Goal: Task Accomplishment & Management: Manage account settings

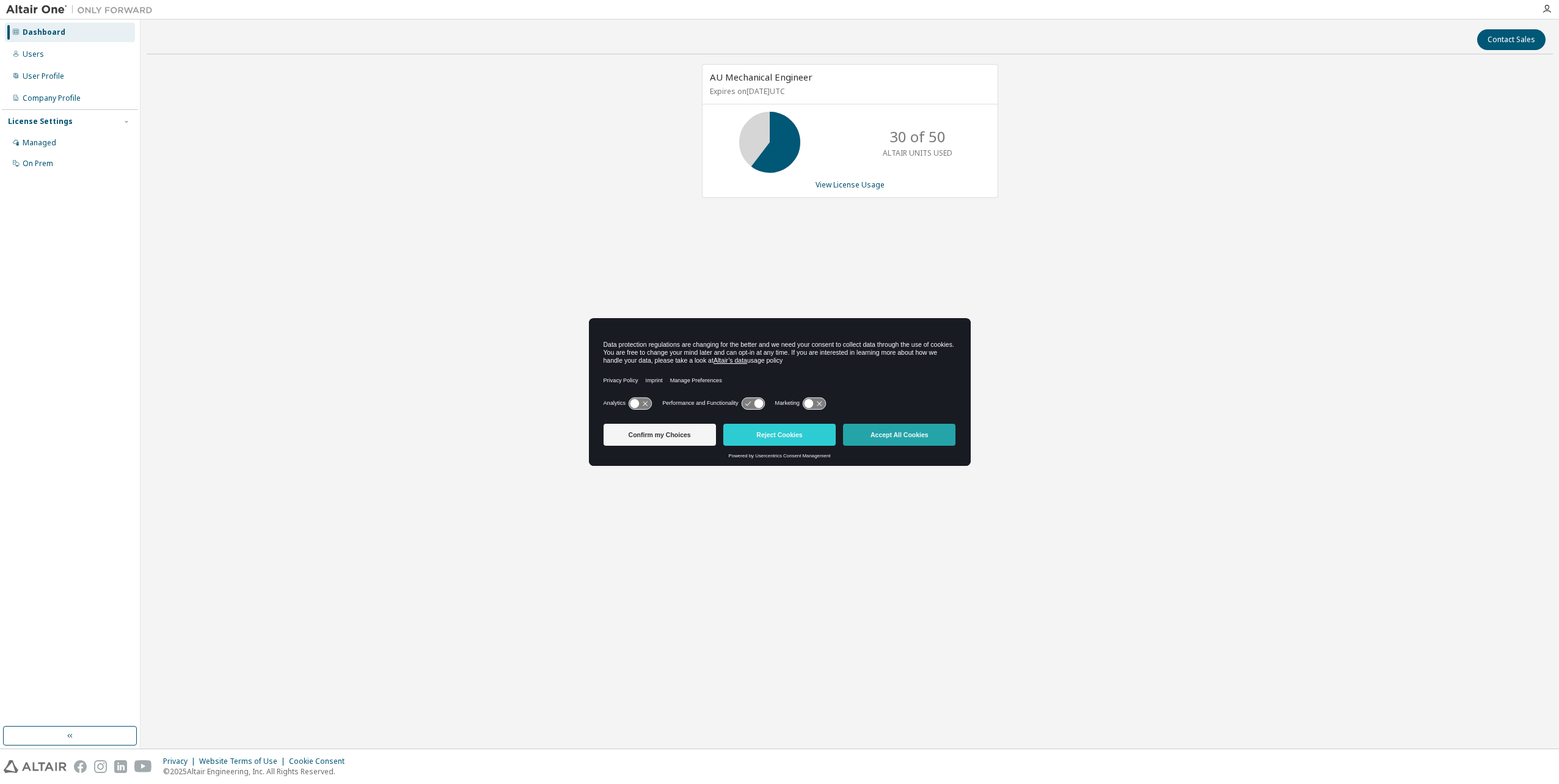
click at [913, 433] on button "Accept All Cookies" at bounding box center [899, 434] width 113 height 22
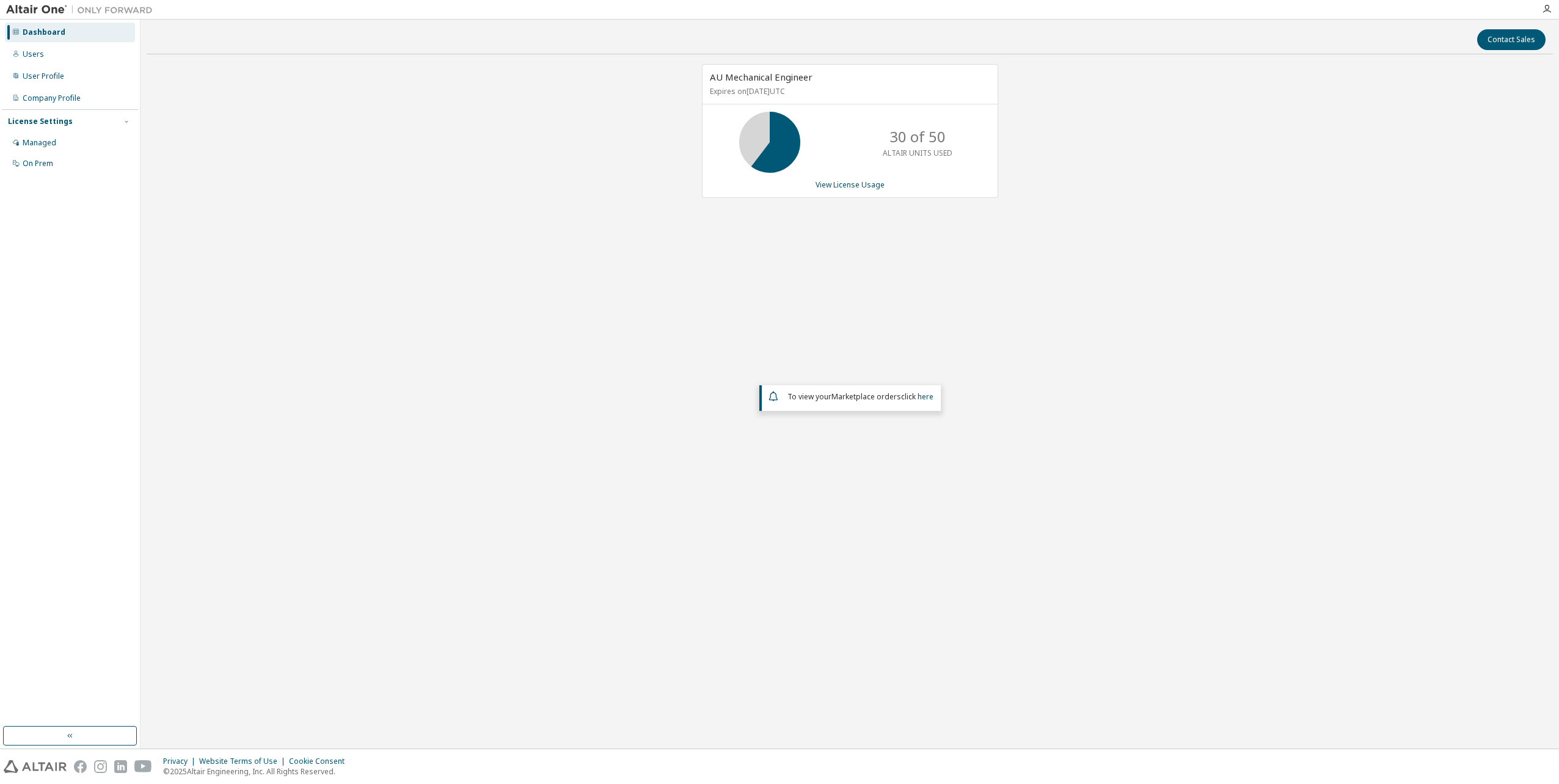
click at [118, 122] on div "License Settings" at bounding box center [70, 121] width 124 height 11
click at [120, 121] on div "License Settings" at bounding box center [70, 121] width 124 height 11
click at [56, 147] on div "Managed" at bounding box center [69, 143] width 130 height 20
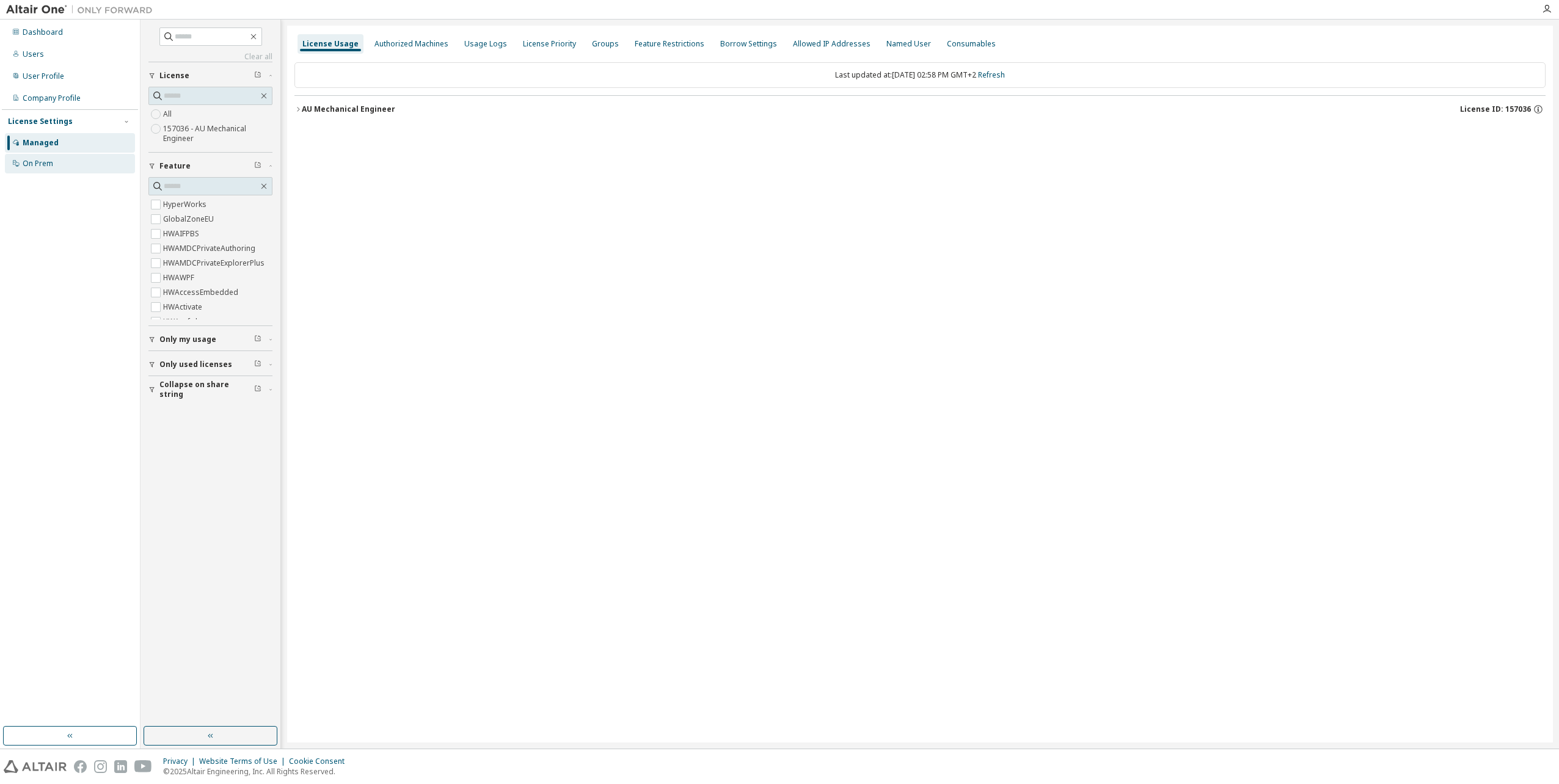
click at [34, 163] on div "On Prem" at bounding box center [38, 164] width 30 height 10
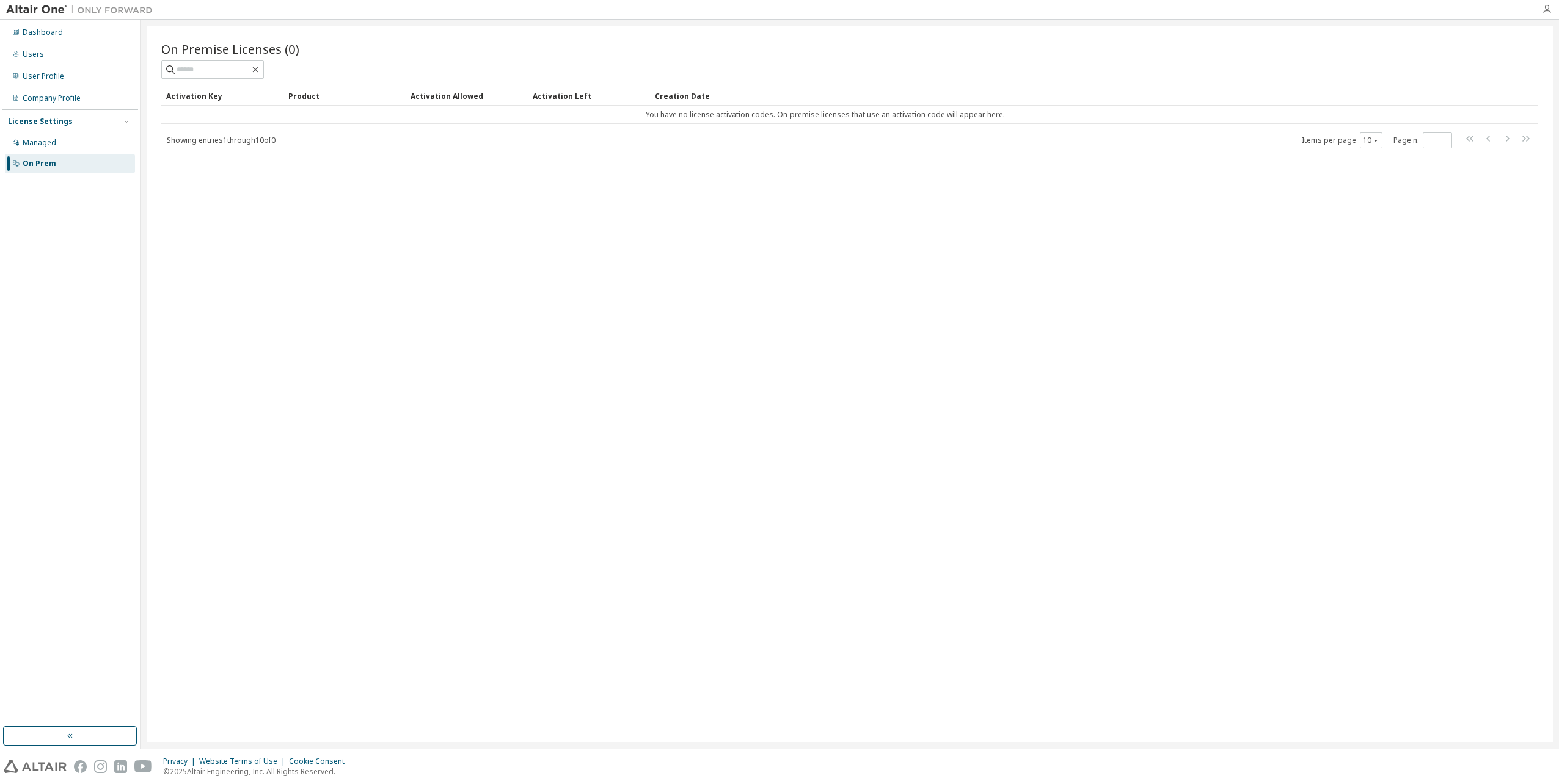
click at [1550, 9] on icon "button" at bounding box center [1547, 9] width 10 height 10
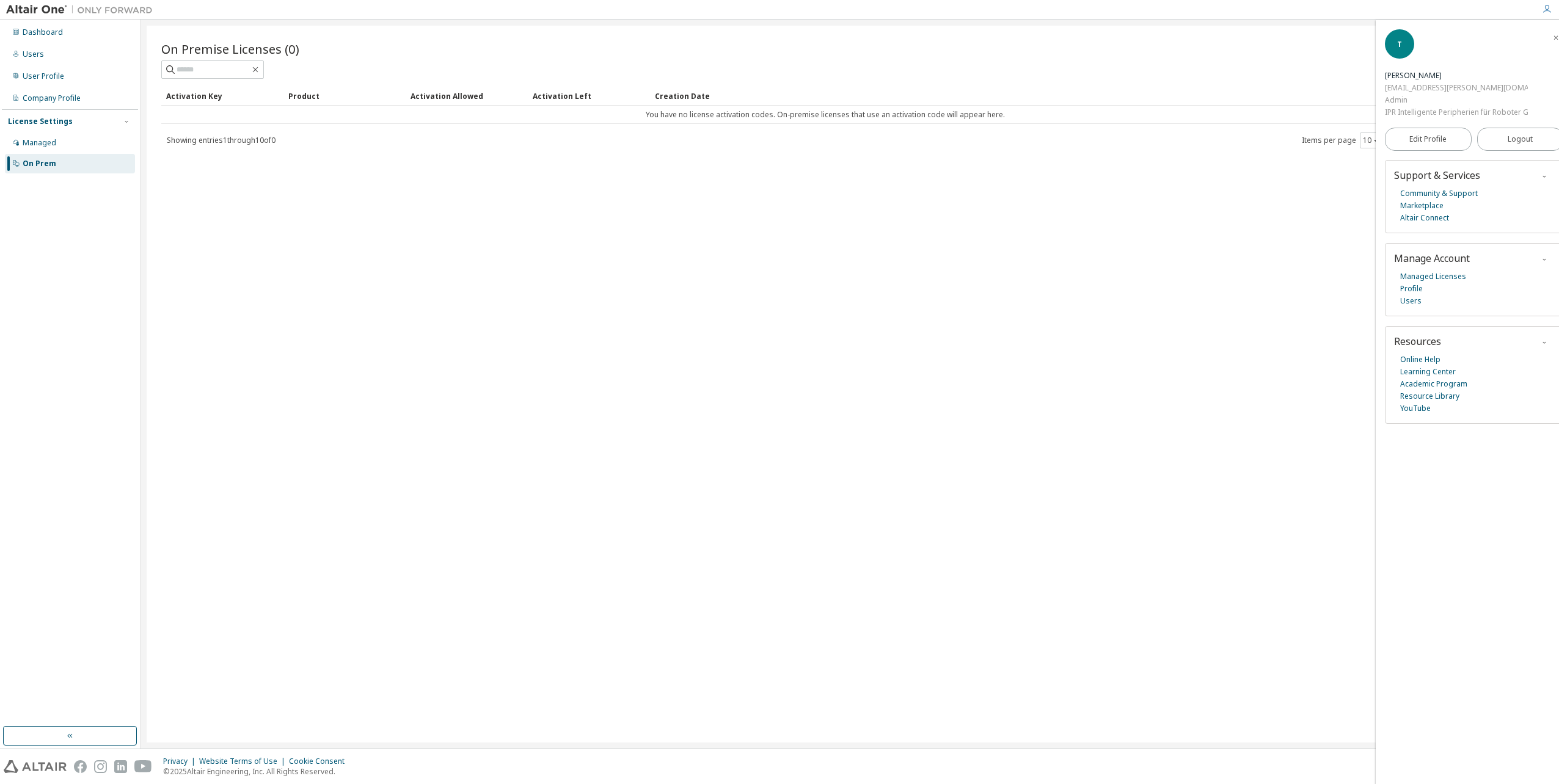
click at [1540, 179] on icon "button" at bounding box center [1543, 176] width 7 height 7
click at [38, 30] on div "Dashboard" at bounding box center [42, 33] width 40 height 10
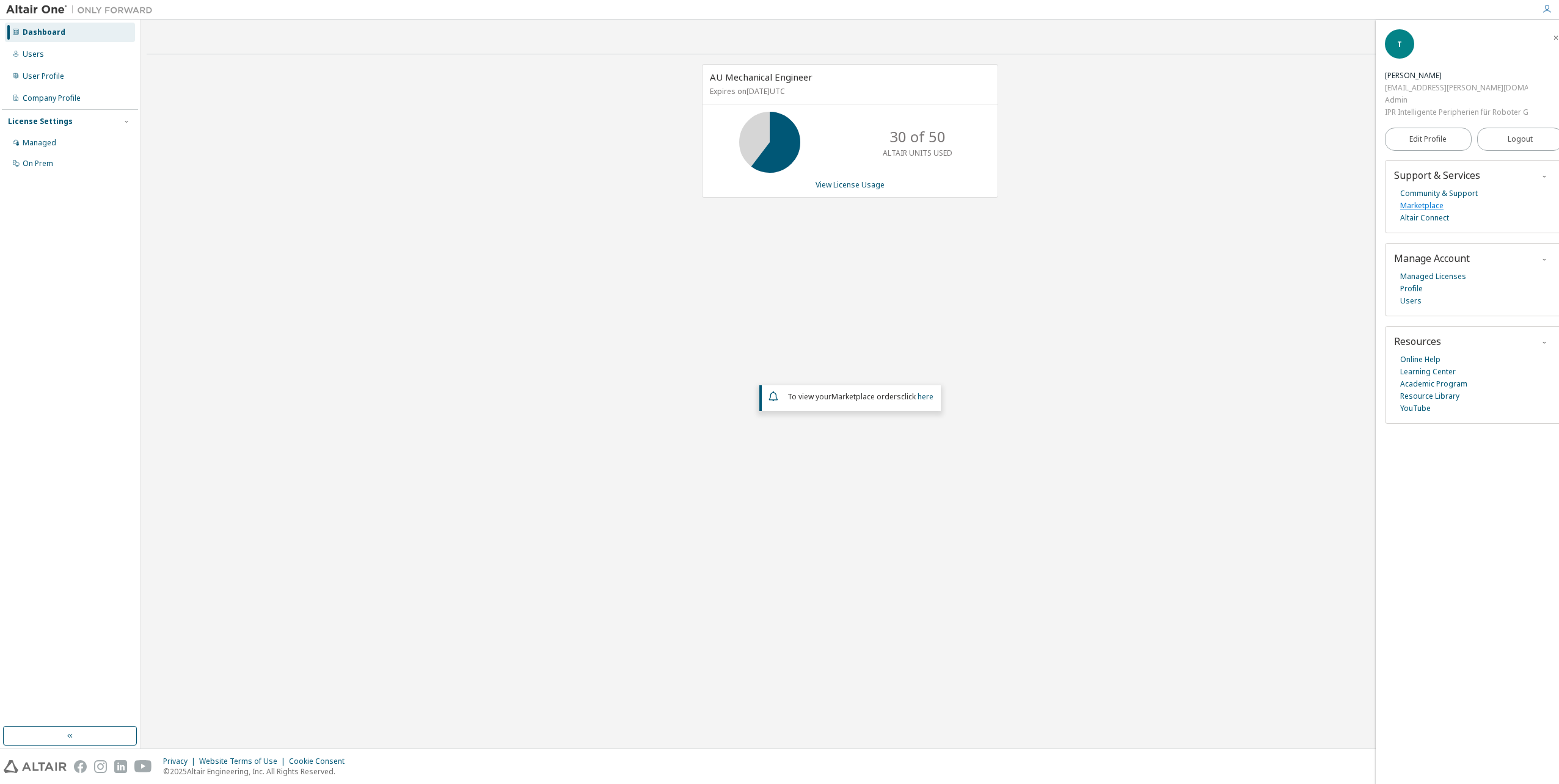
click at [1421, 204] on link "Marketplace" at bounding box center [1421, 206] width 43 height 12
click at [57, 57] on div "Users" at bounding box center [69, 55] width 130 height 20
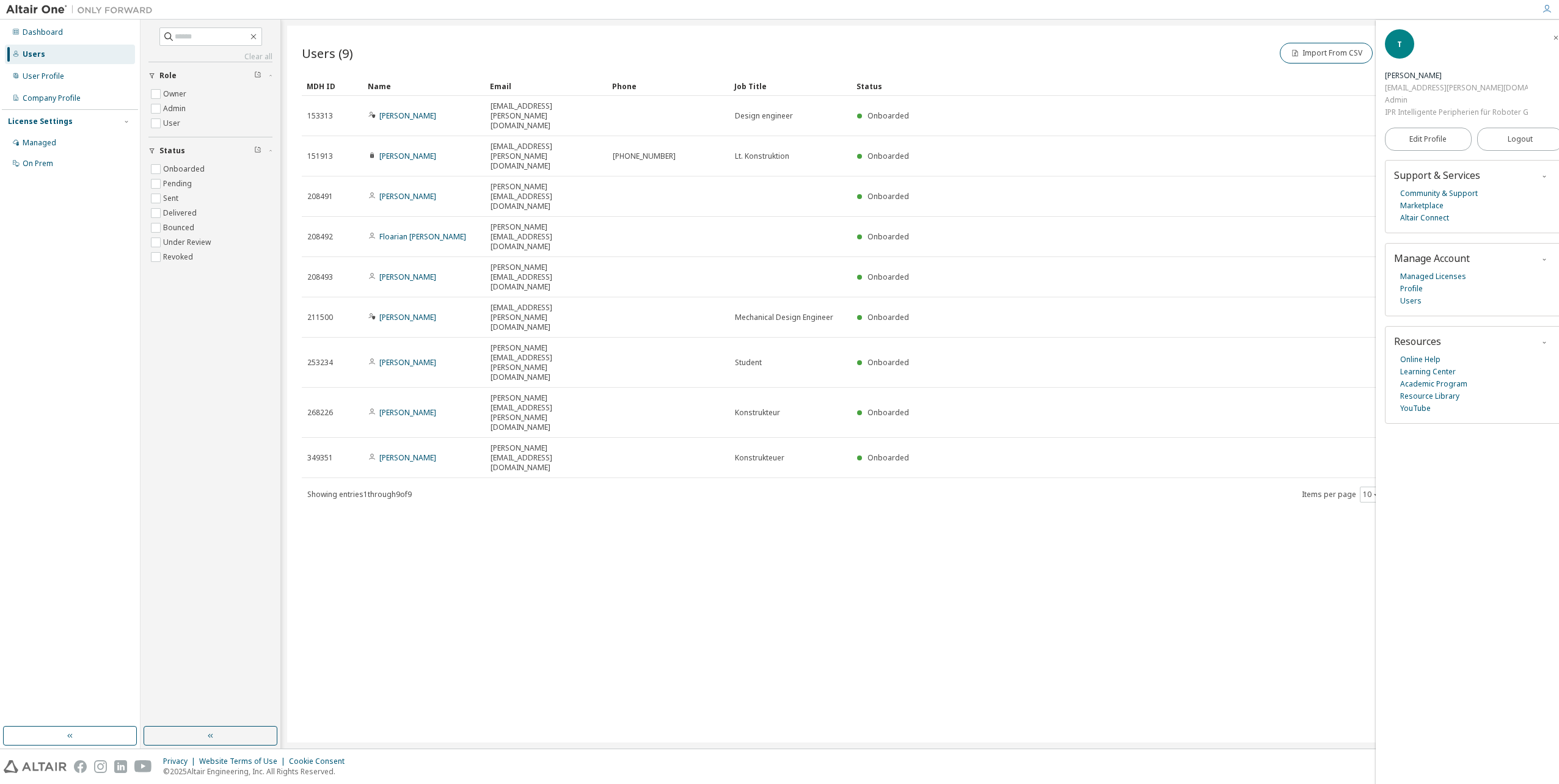
click at [1130, 463] on div "Users (9) Import From CSV Export To CSV Add User Clear Load Save Save As Field …" at bounding box center [920, 383] width 1265 height 716
click at [38, 30] on div "Dashboard" at bounding box center [42, 33] width 40 height 10
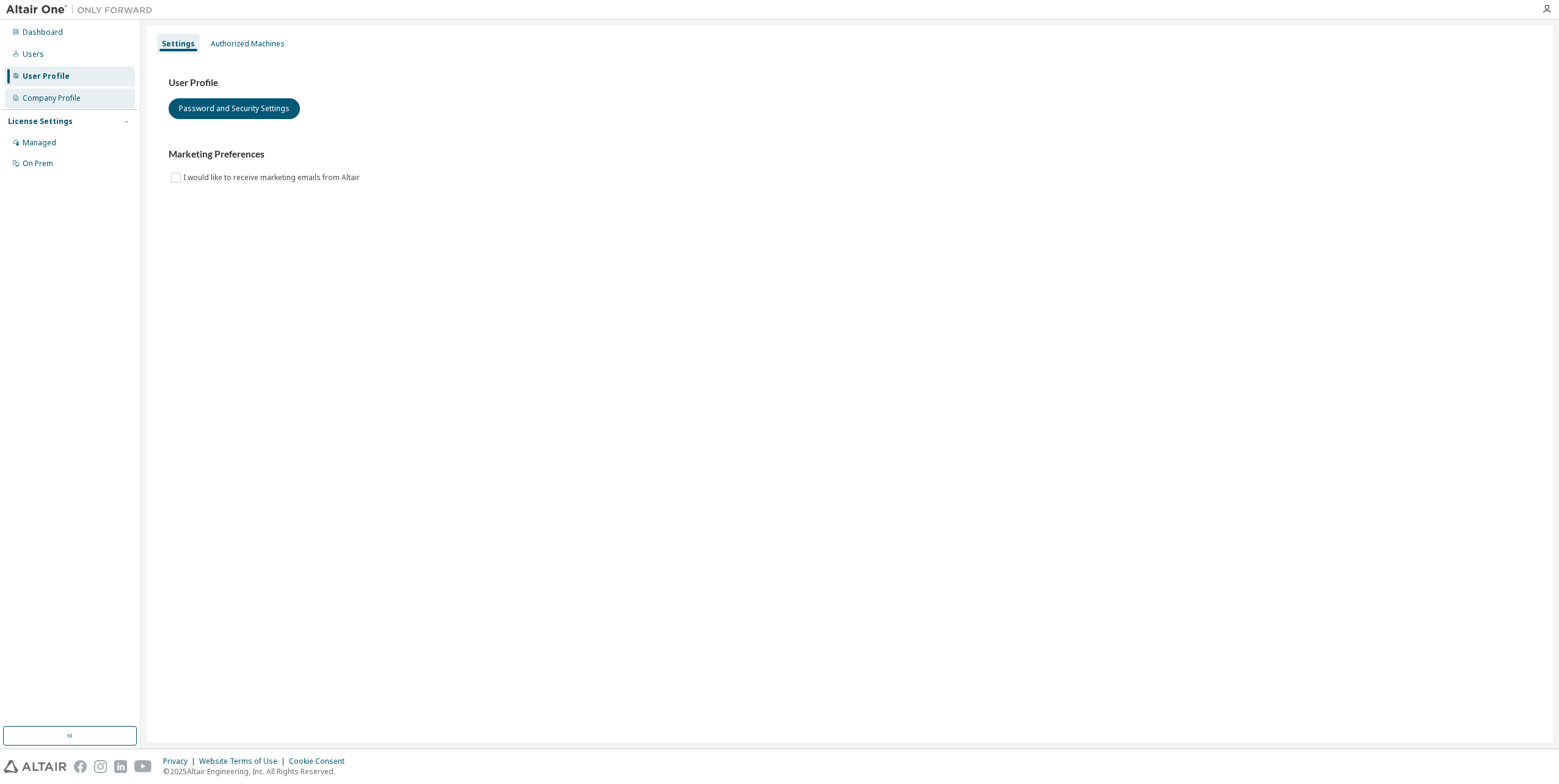
click at [65, 104] on div "Company Profile" at bounding box center [69, 98] width 130 height 20
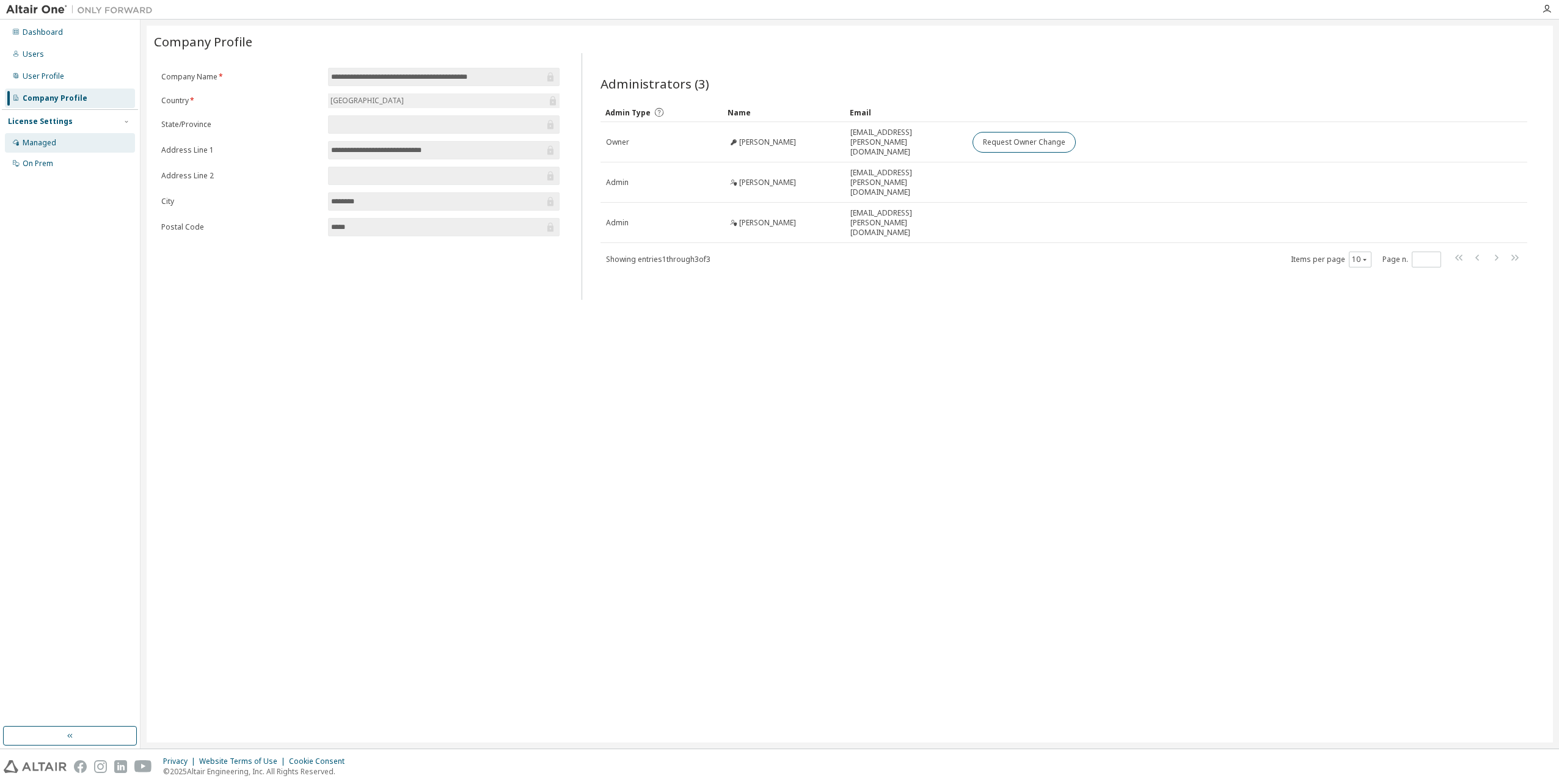
click at [44, 139] on div "Managed" at bounding box center [39, 143] width 33 height 10
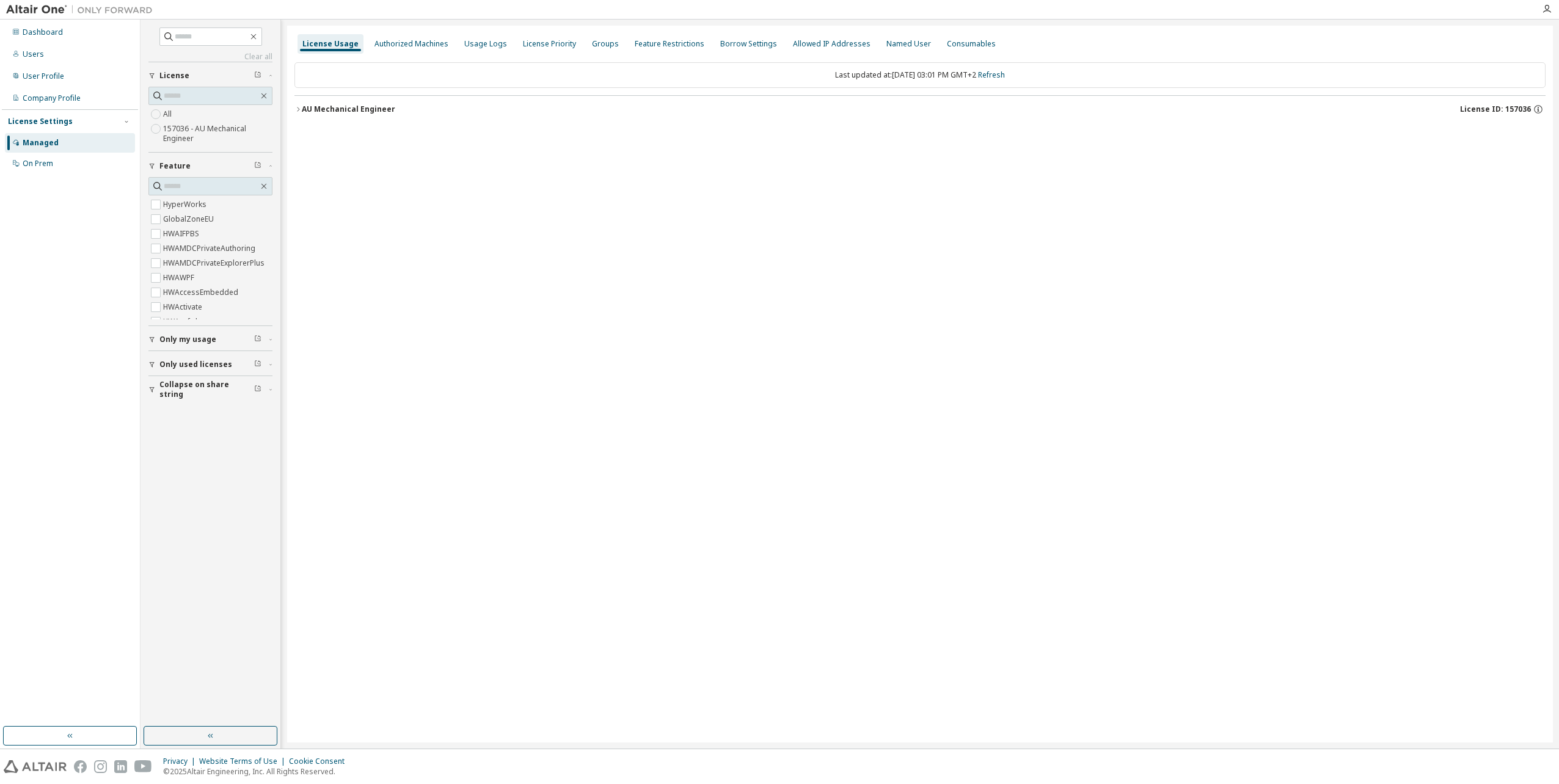
click at [303, 110] on div "AU Mechanical Engineer" at bounding box center [349, 109] width 93 height 10
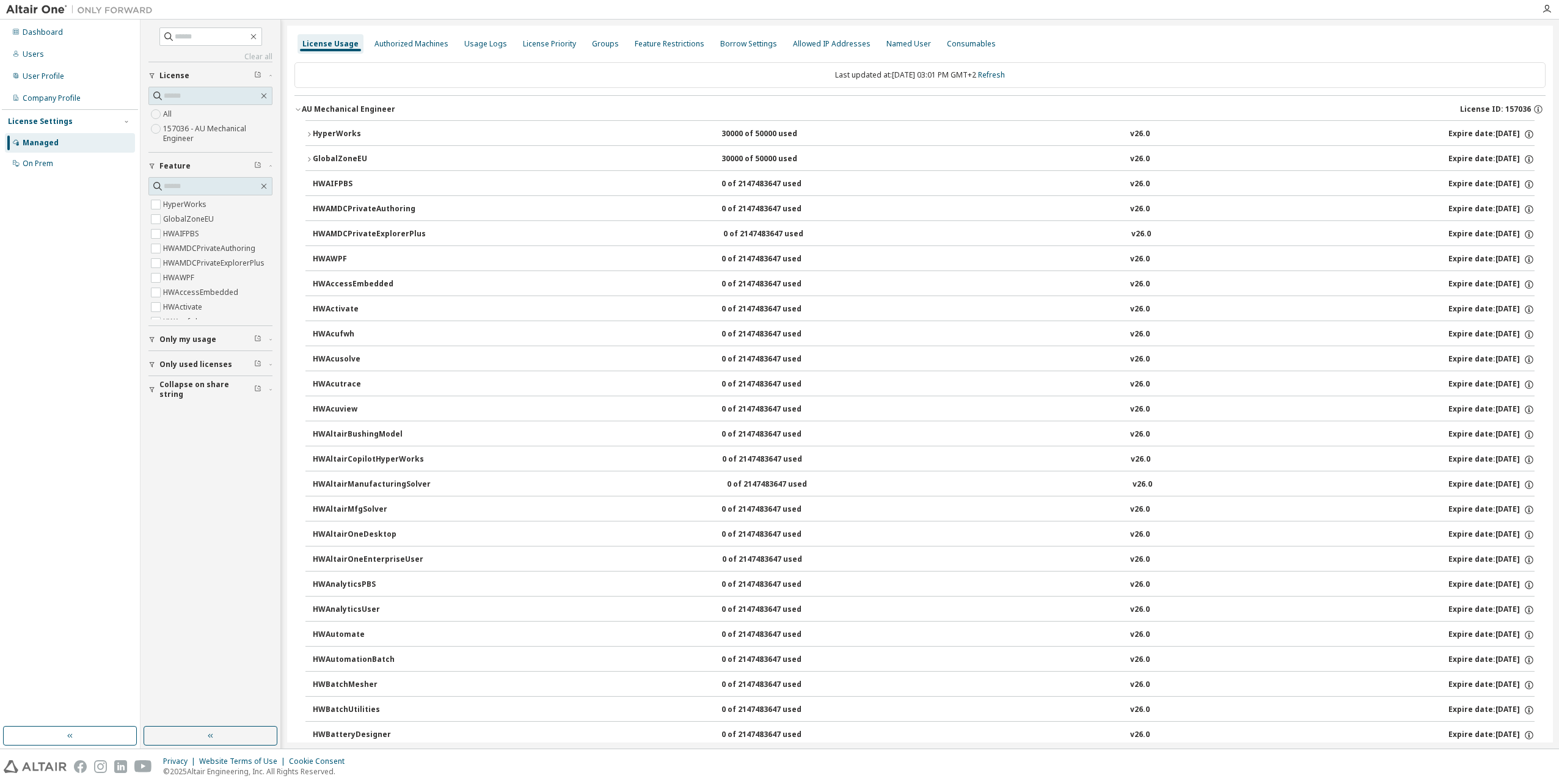
click at [303, 110] on div "AU Mechanical Engineer" at bounding box center [349, 109] width 93 height 10
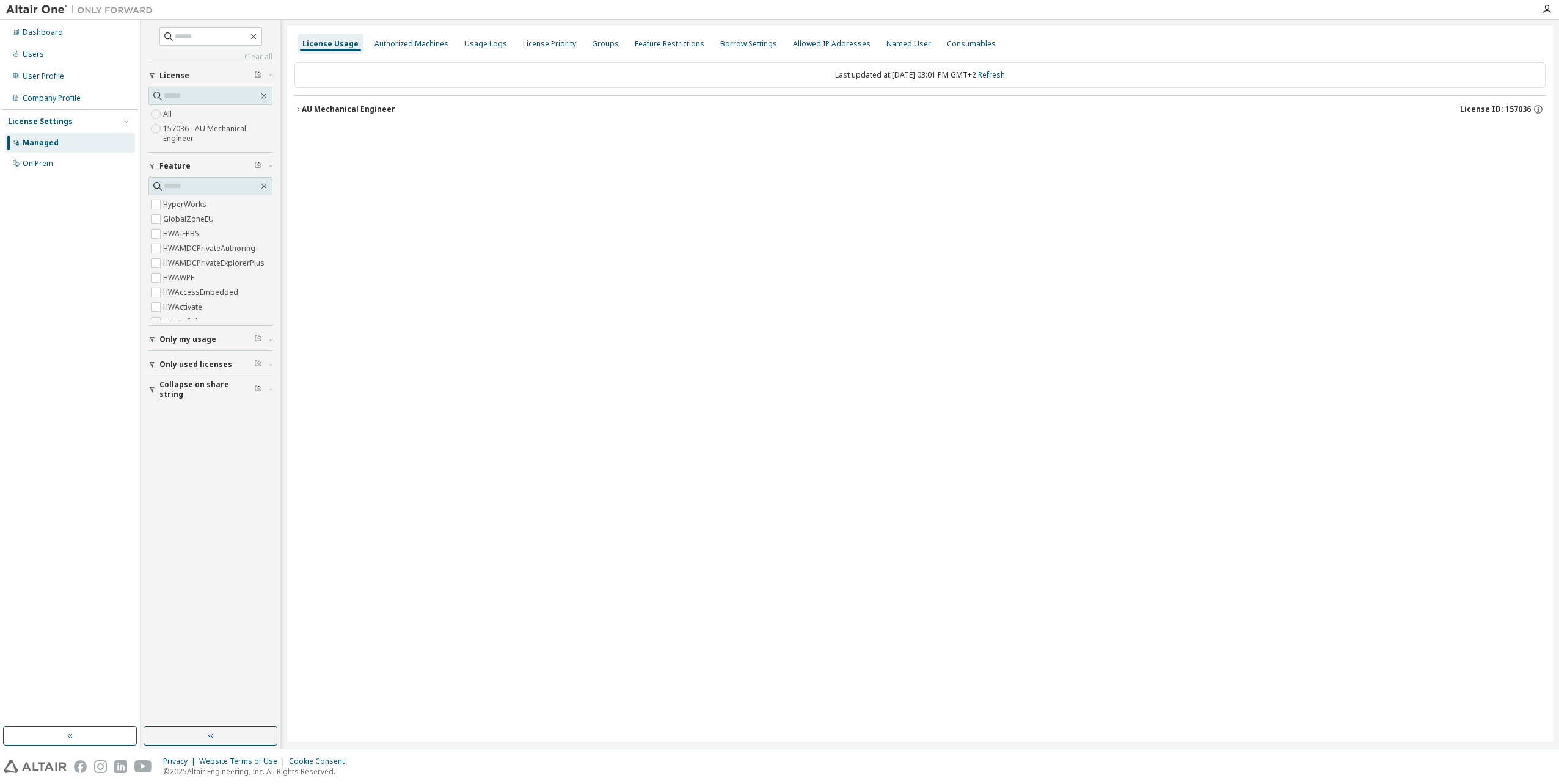
click at [271, 341] on span "button" at bounding box center [270, 339] width 3 height 7
click at [38, 104] on div "Company Profile" at bounding box center [69, 98] width 130 height 20
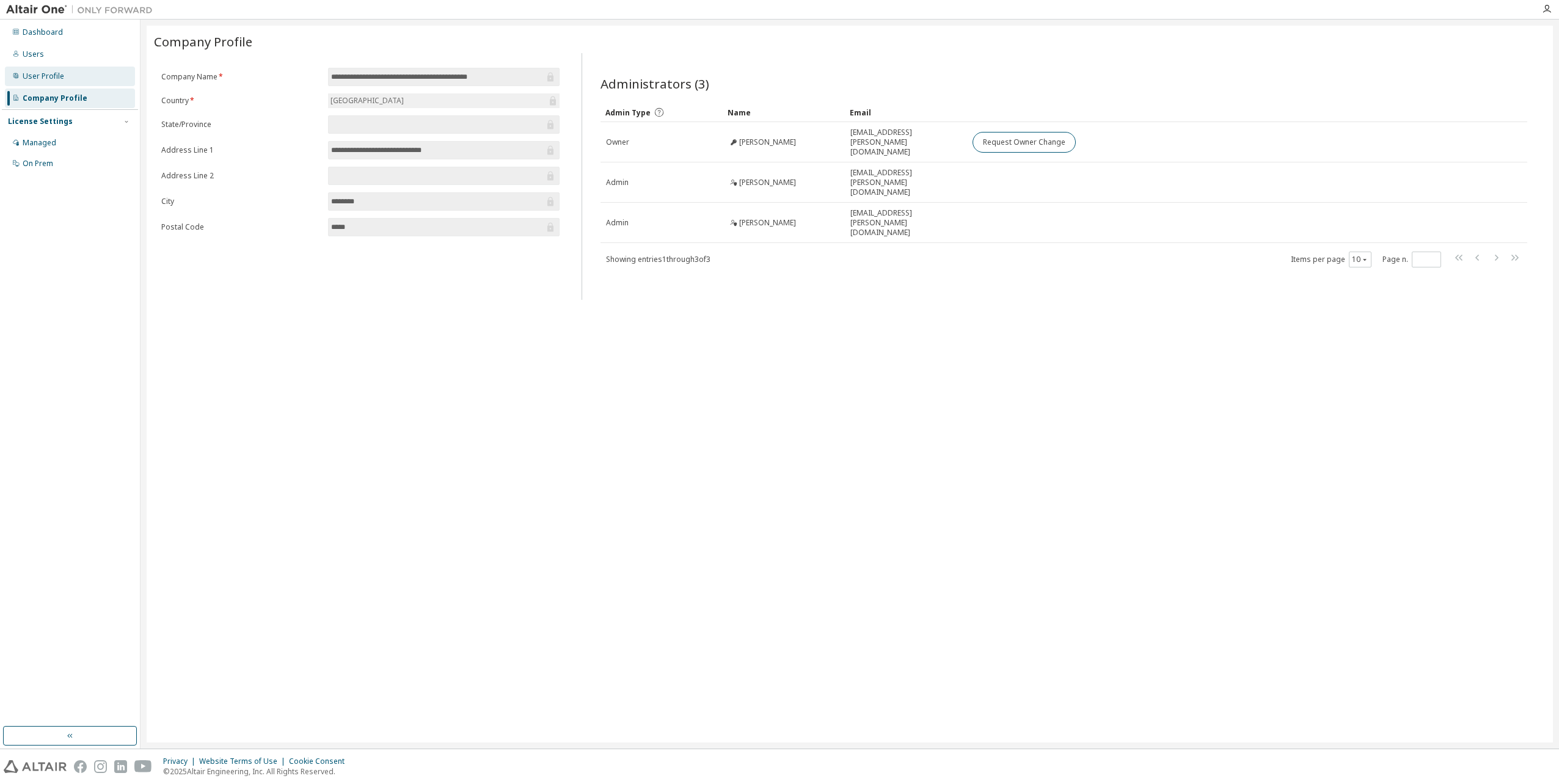
click at [38, 75] on div "User Profile" at bounding box center [43, 77] width 42 height 10
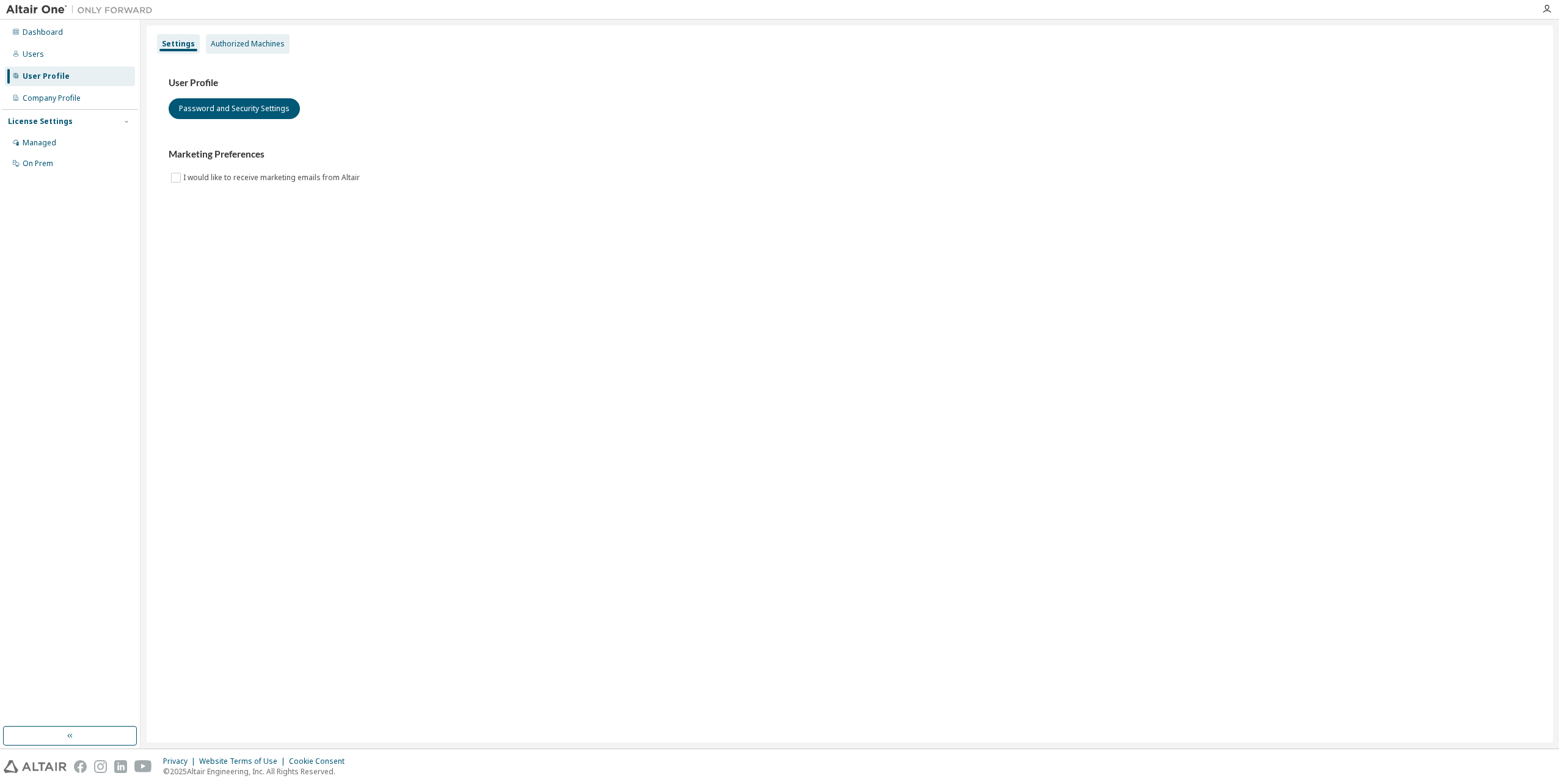
click at [223, 45] on div "Authorized Machines" at bounding box center [247, 44] width 74 height 10
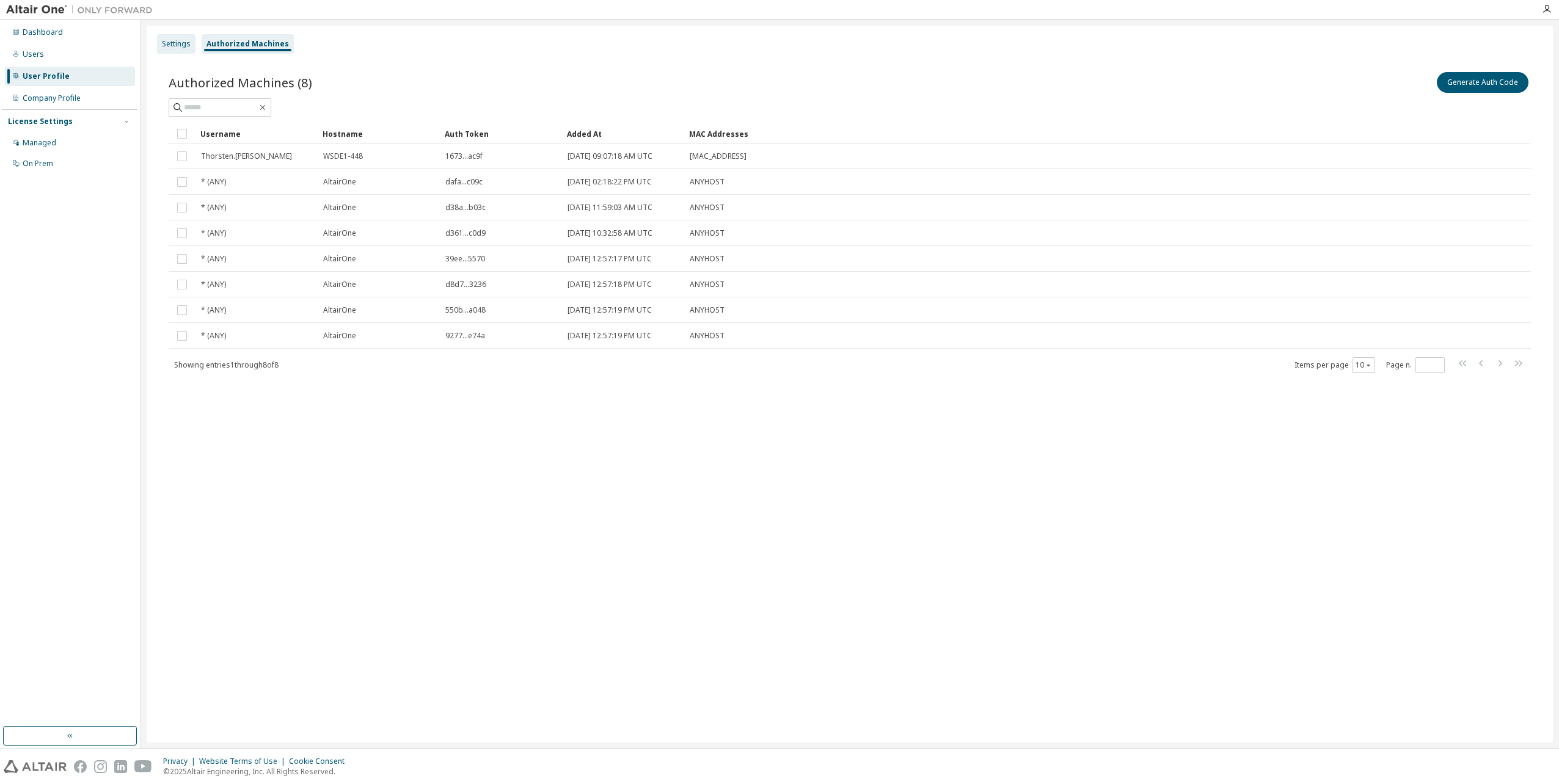
click at [167, 40] on div "Settings" at bounding box center [175, 44] width 29 height 10
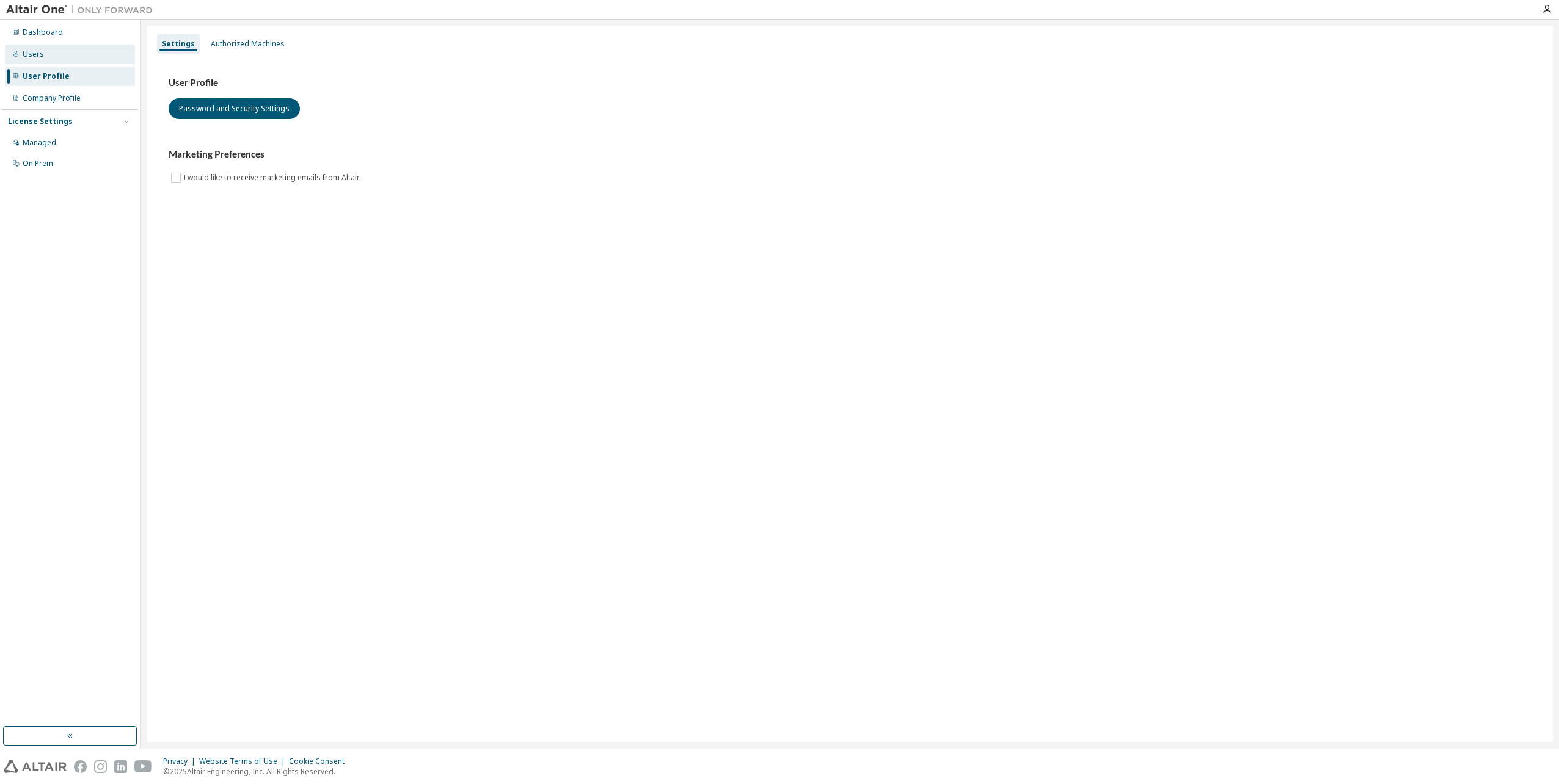
click at [40, 48] on div "Users" at bounding box center [69, 55] width 130 height 20
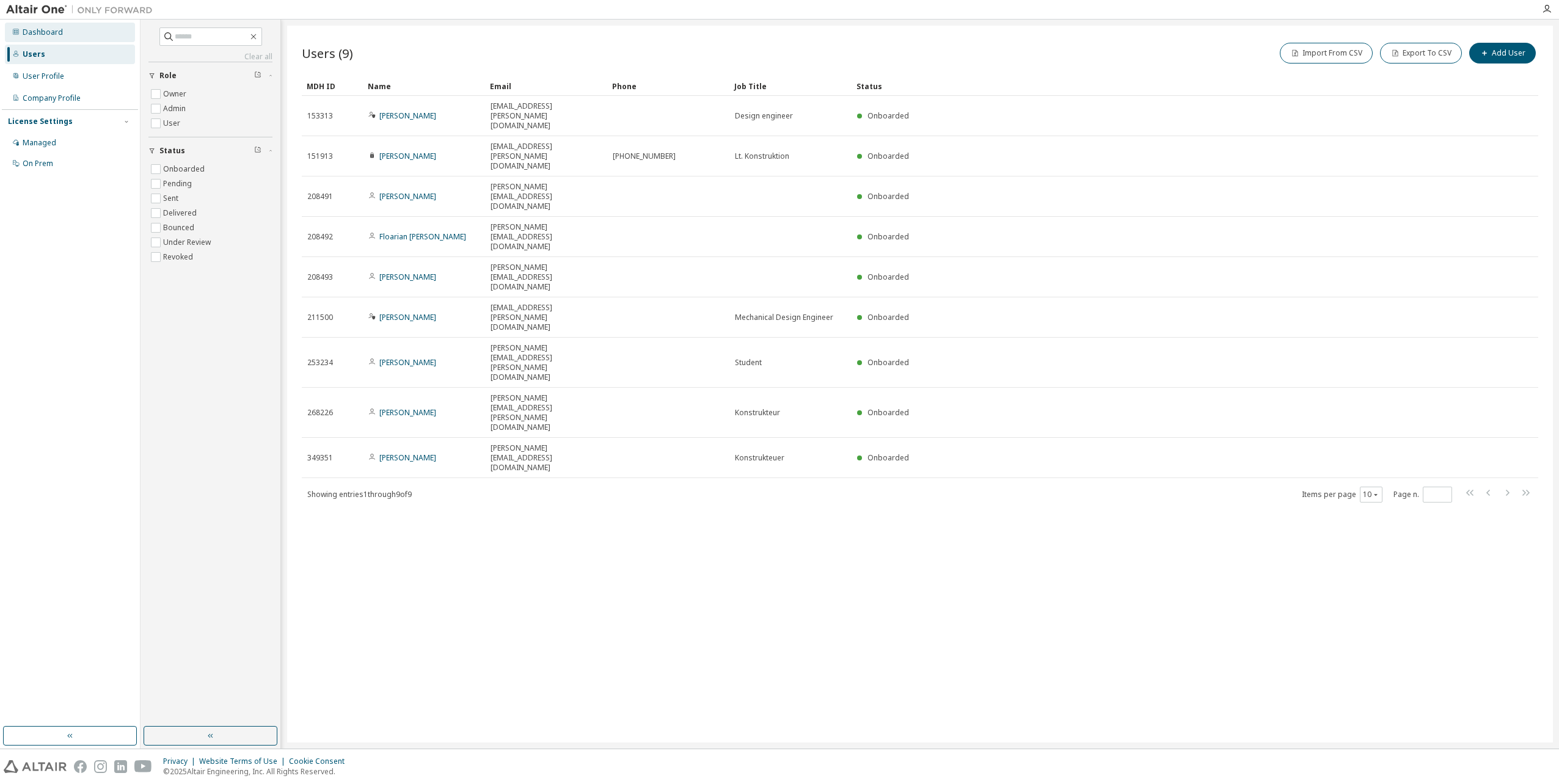
click at [47, 33] on div "Dashboard" at bounding box center [42, 33] width 40 height 10
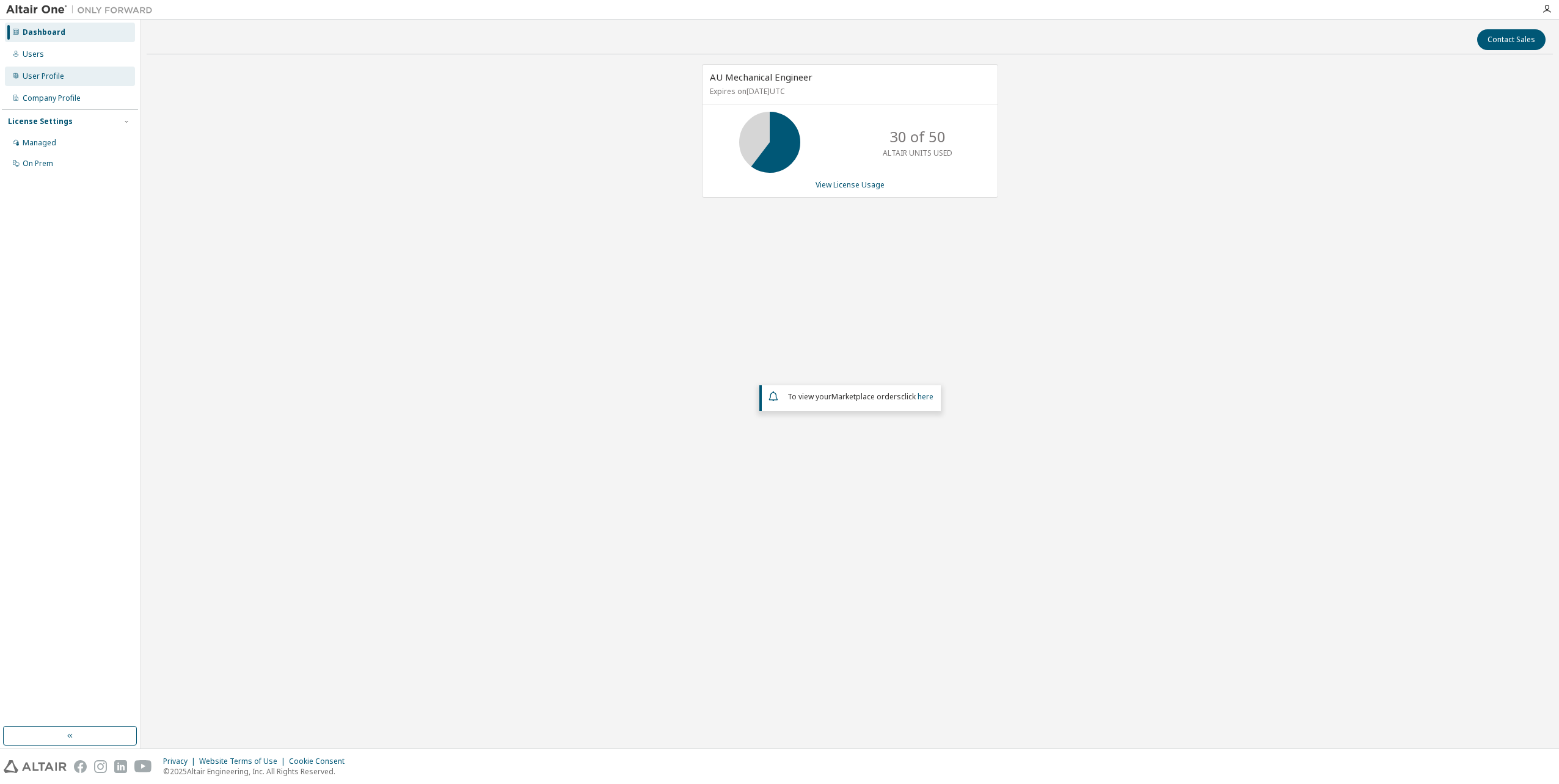
click at [67, 78] on div "User Profile" at bounding box center [69, 77] width 130 height 20
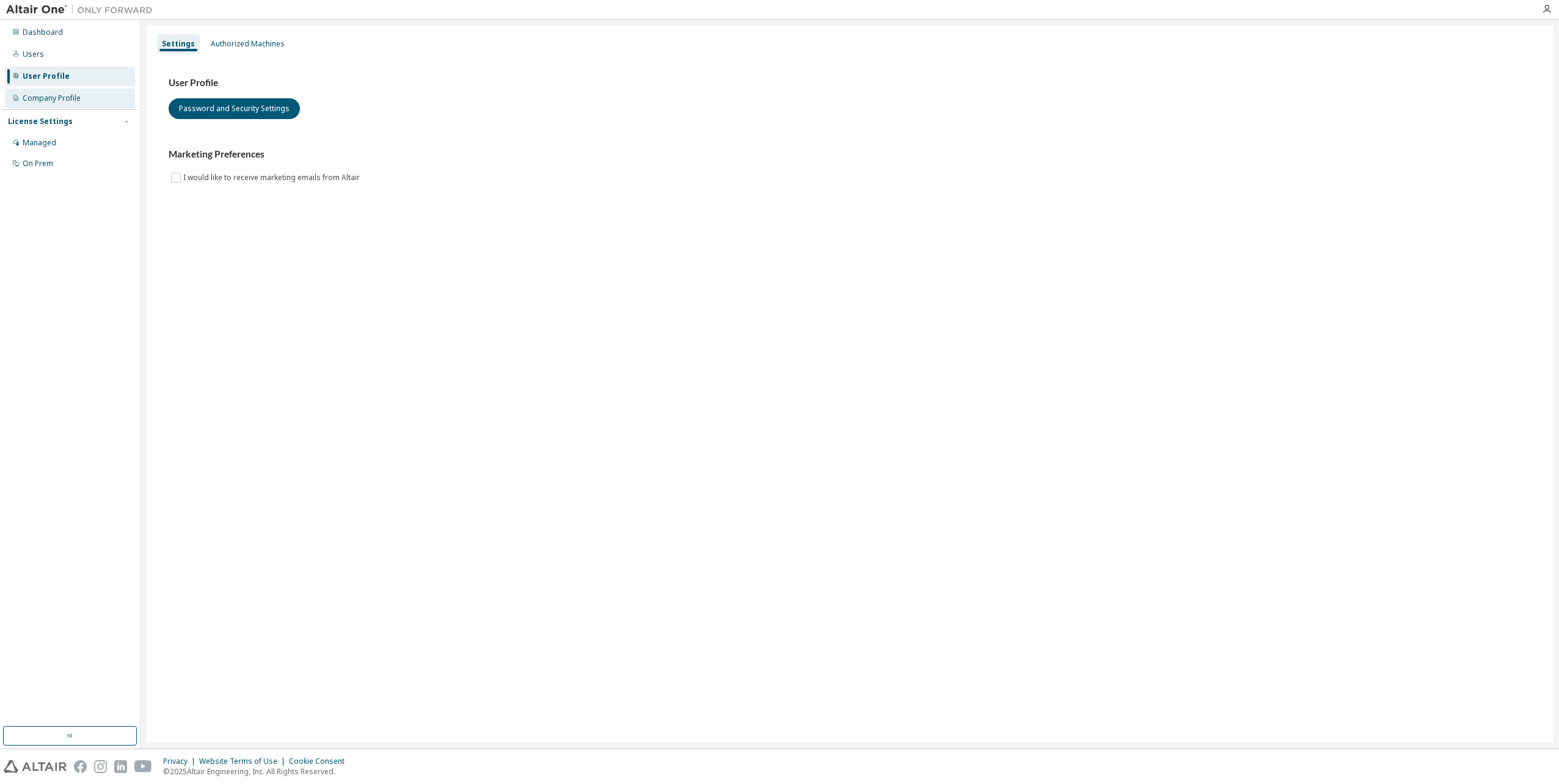
click at [35, 104] on div "Company Profile" at bounding box center [69, 98] width 130 height 20
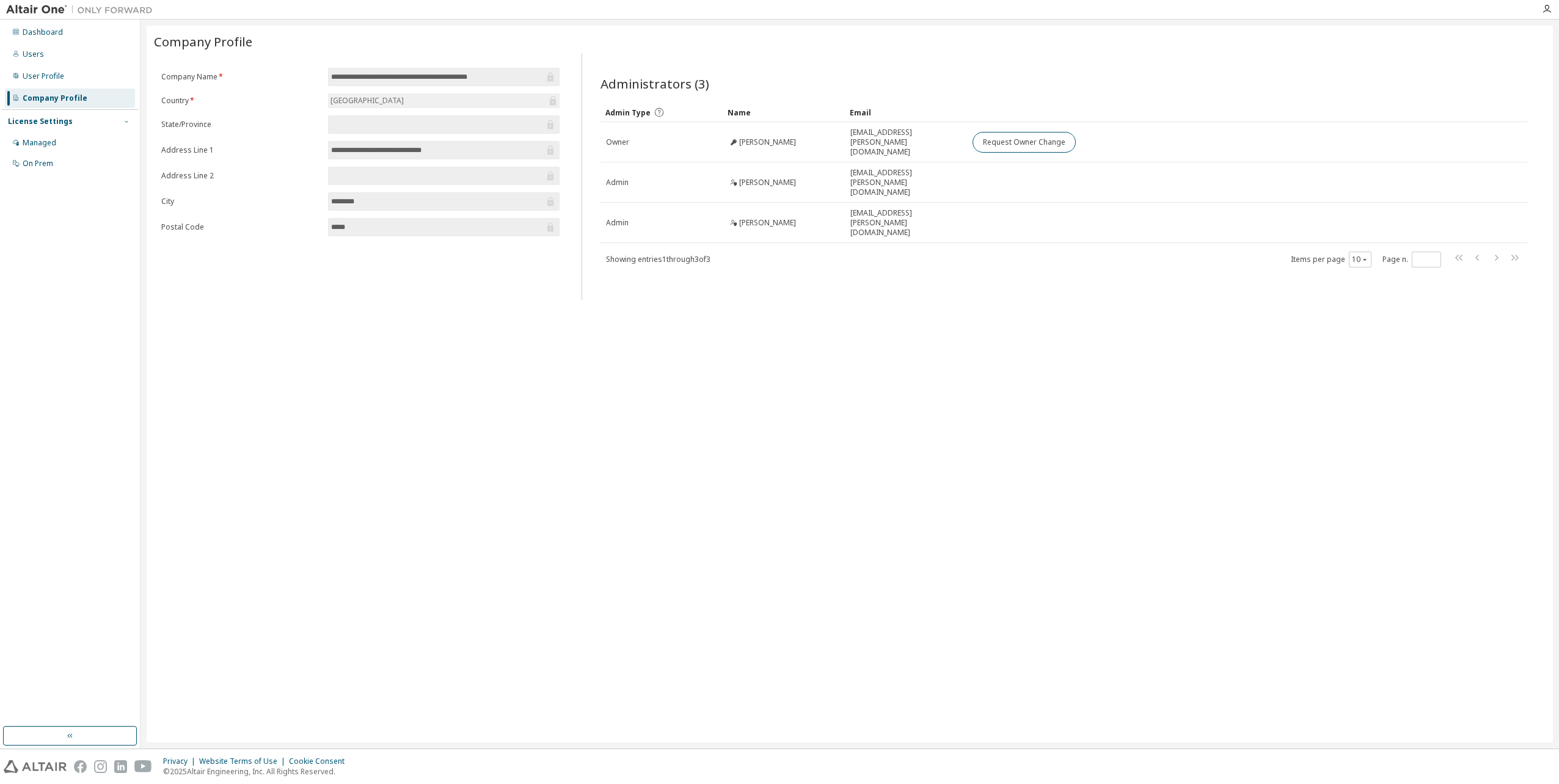
click at [128, 120] on icon "button" at bounding box center [126, 121] width 7 height 7
click at [64, 160] on div "On Prem" at bounding box center [69, 164] width 130 height 20
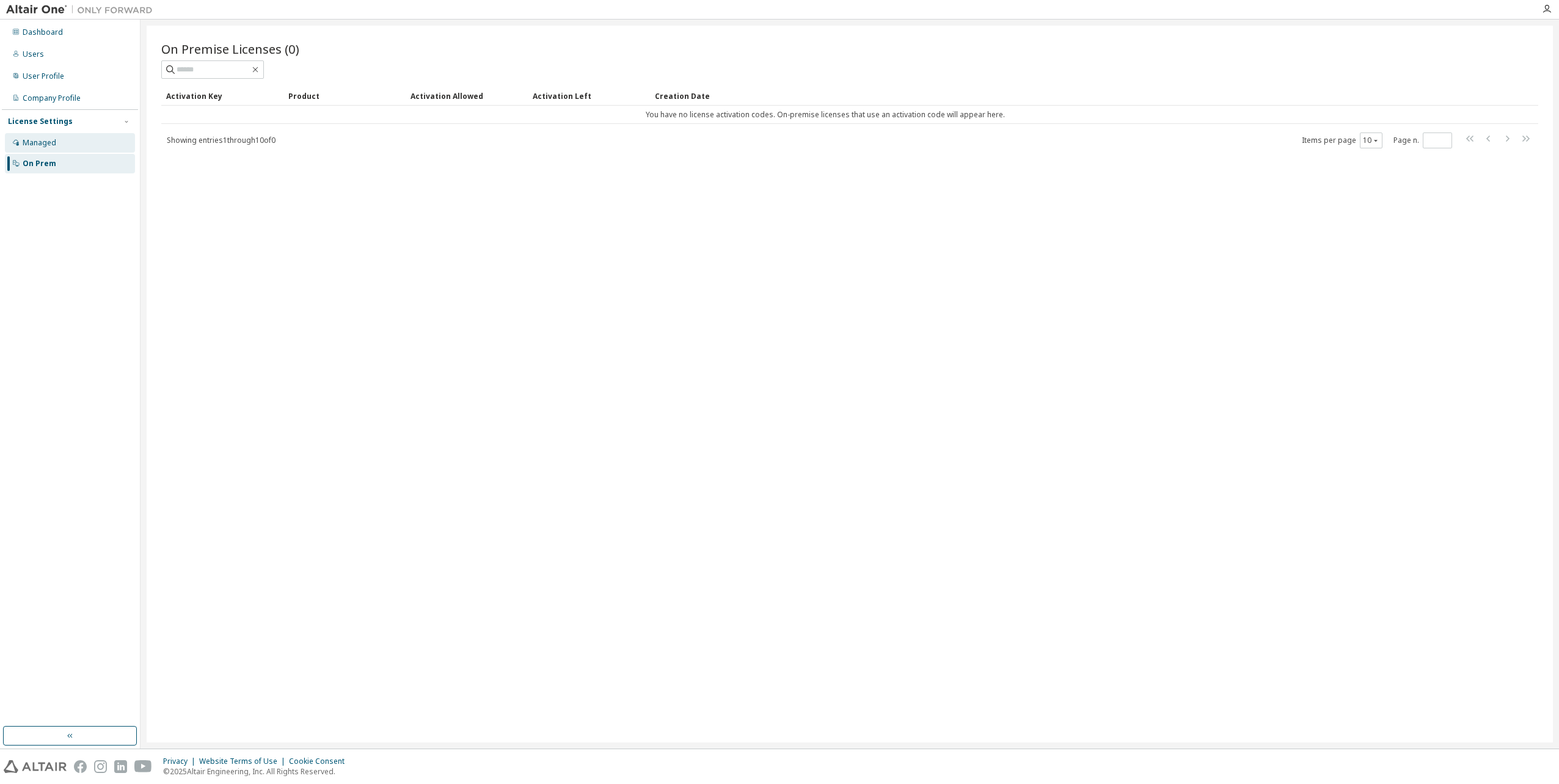
click at [73, 138] on div "Managed" at bounding box center [69, 143] width 130 height 20
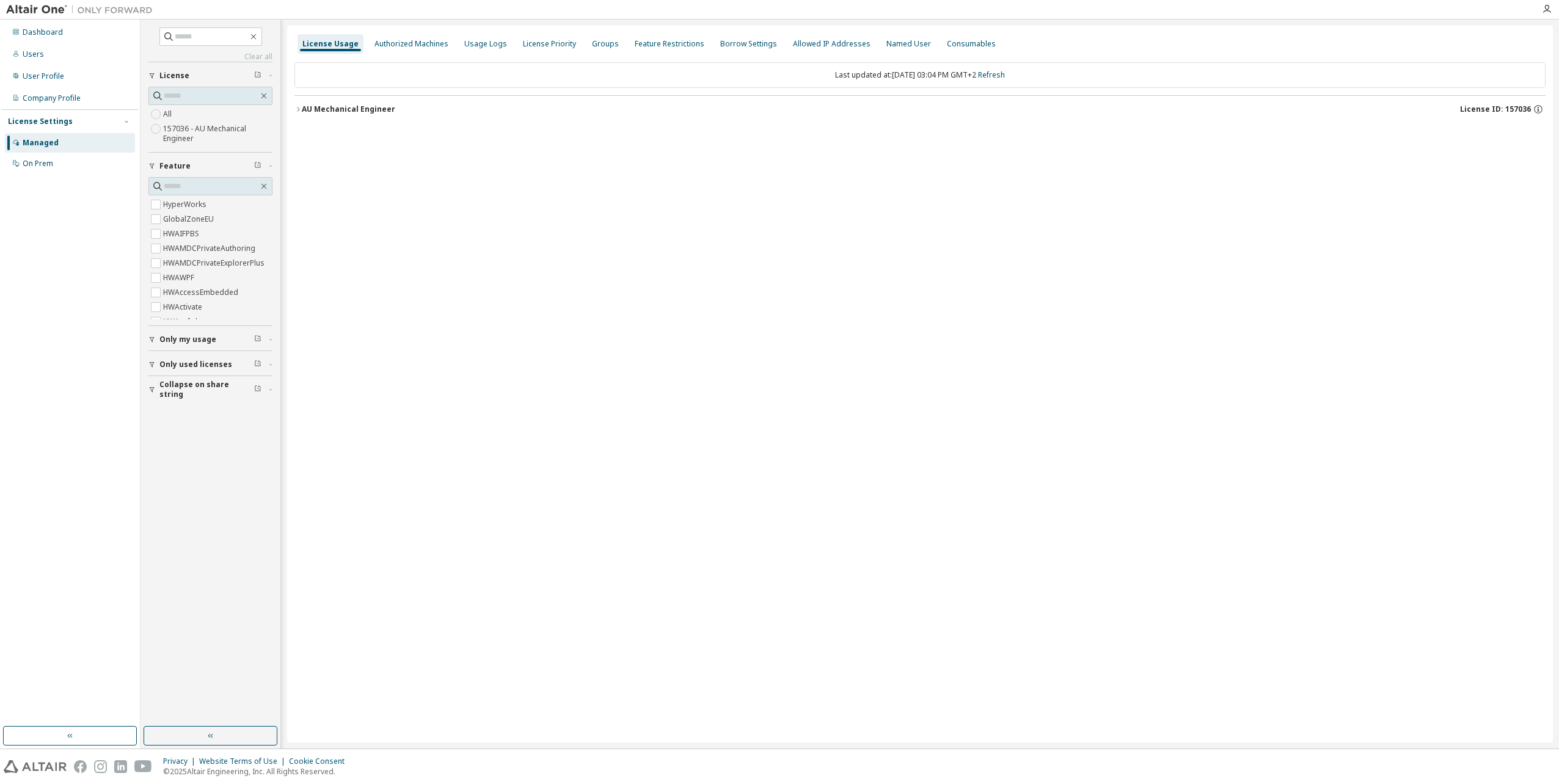
click at [153, 342] on icon "button" at bounding box center [152, 339] width 7 height 7
click at [272, 339] on icon "button" at bounding box center [270, 339] width 7 height 3
click at [268, 362] on icon "button" at bounding box center [270, 364] width 7 height 3
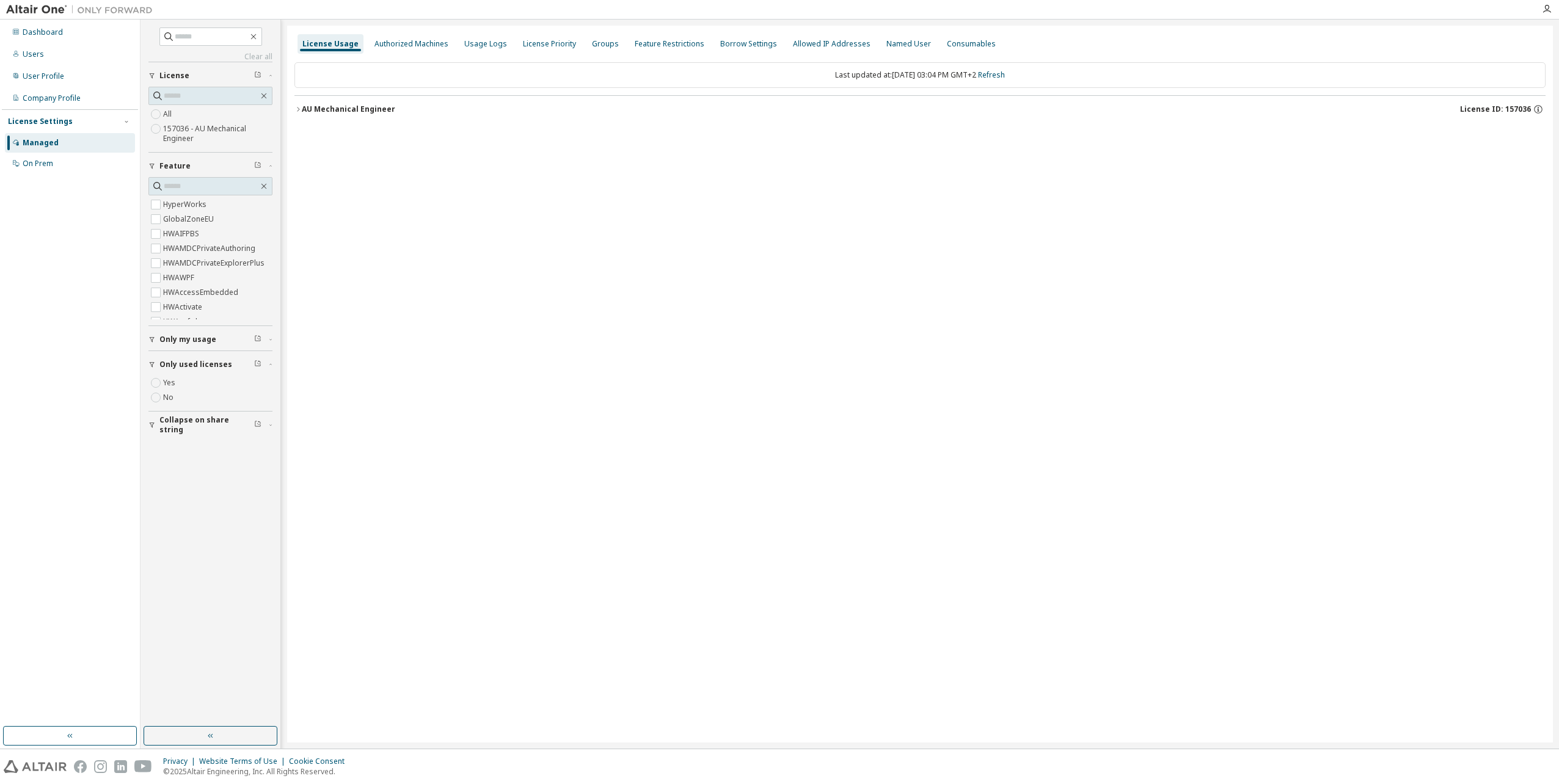
click at [266, 362] on div "Only used licenses" at bounding box center [214, 365] width 109 height 10
click at [300, 109] on icon "button" at bounding box center [298, 109] width 7 height 7
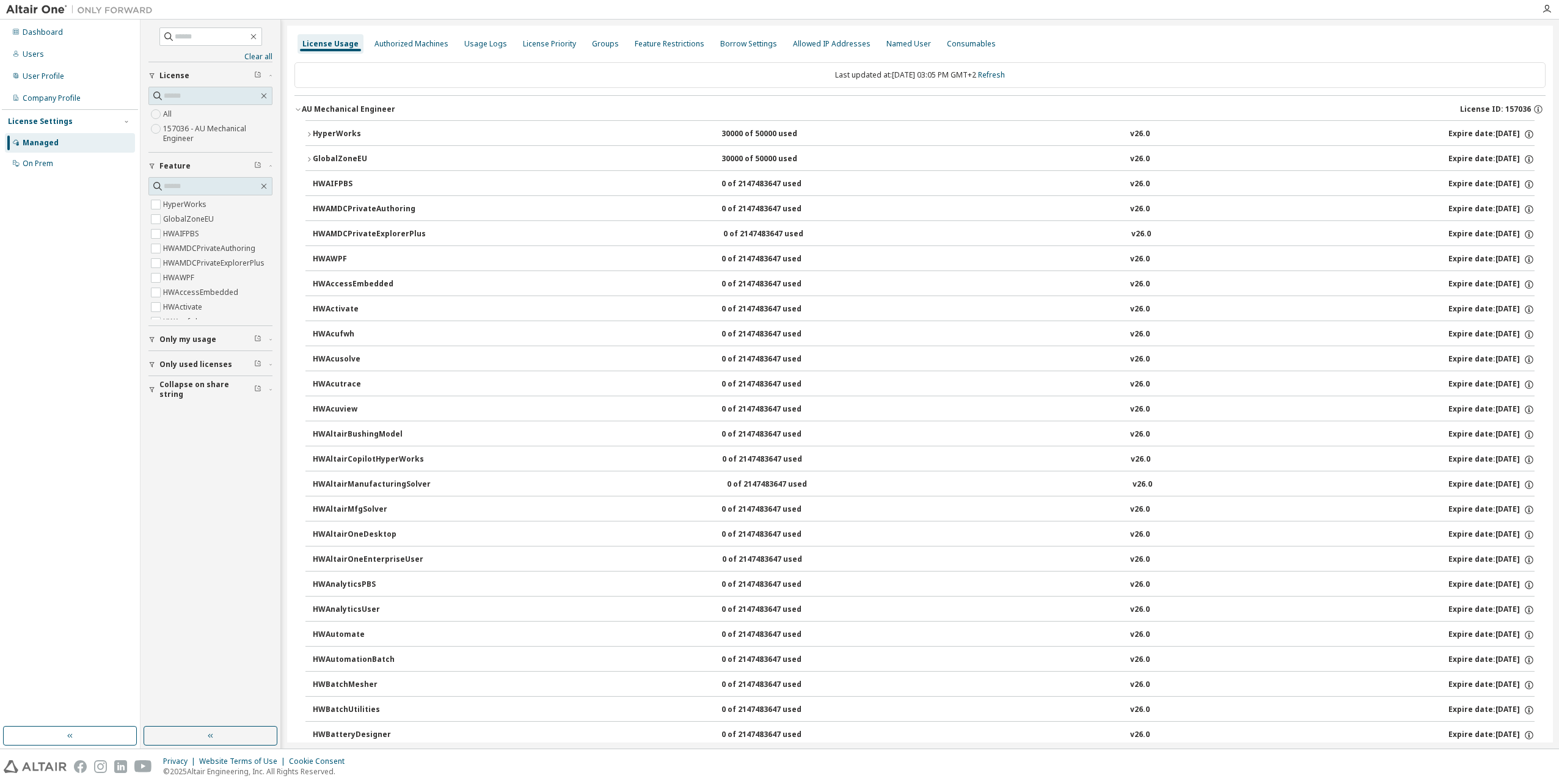
click at [300, 109] on icon "button" at bounding box center [297, 109] width 4 height 2
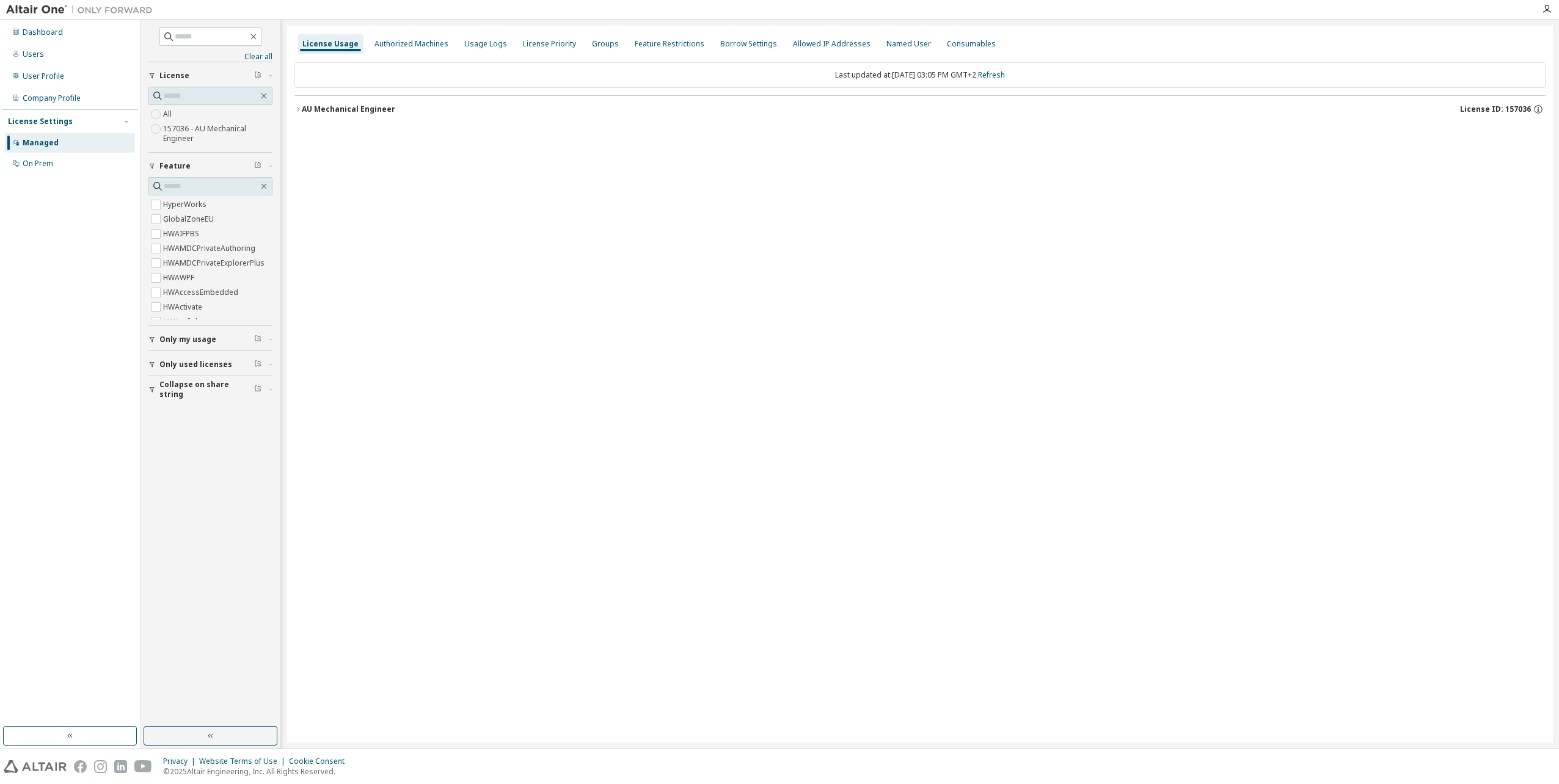
click at [220, 137] on label "157036 - AU Mechanical Engineer" at bounding box center [218, 134] width 109 height 24
click at [218, 118] on div "All 157036 - AU Mechanical Engineer" at bounding box center [211, 126] width 124 height 39
click at [196, 113] on div "All 157036 - AU Mechanical Engineer" at bounding box center [211, 126] width 124 height 39
click at [255, 55] on link "Clear all" at bounding box center [211, 57] width 124 height 10
click at [392, 40] on div "Authorized Machines" at bounding box center [411, 44] width 74 height 10
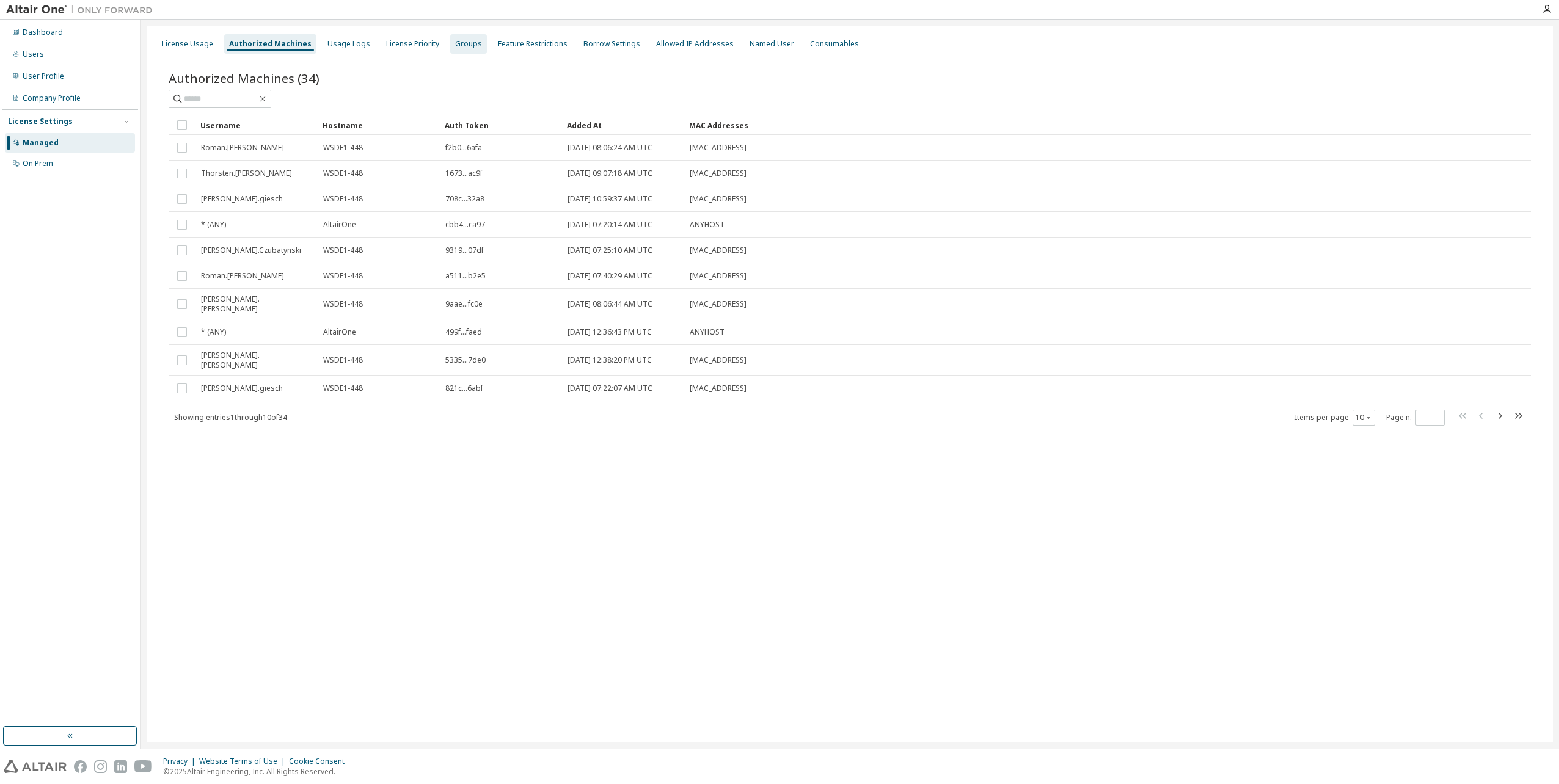
click at [455, 42] on div "Groups" at bounding box center [468, 44] width 27 height 10
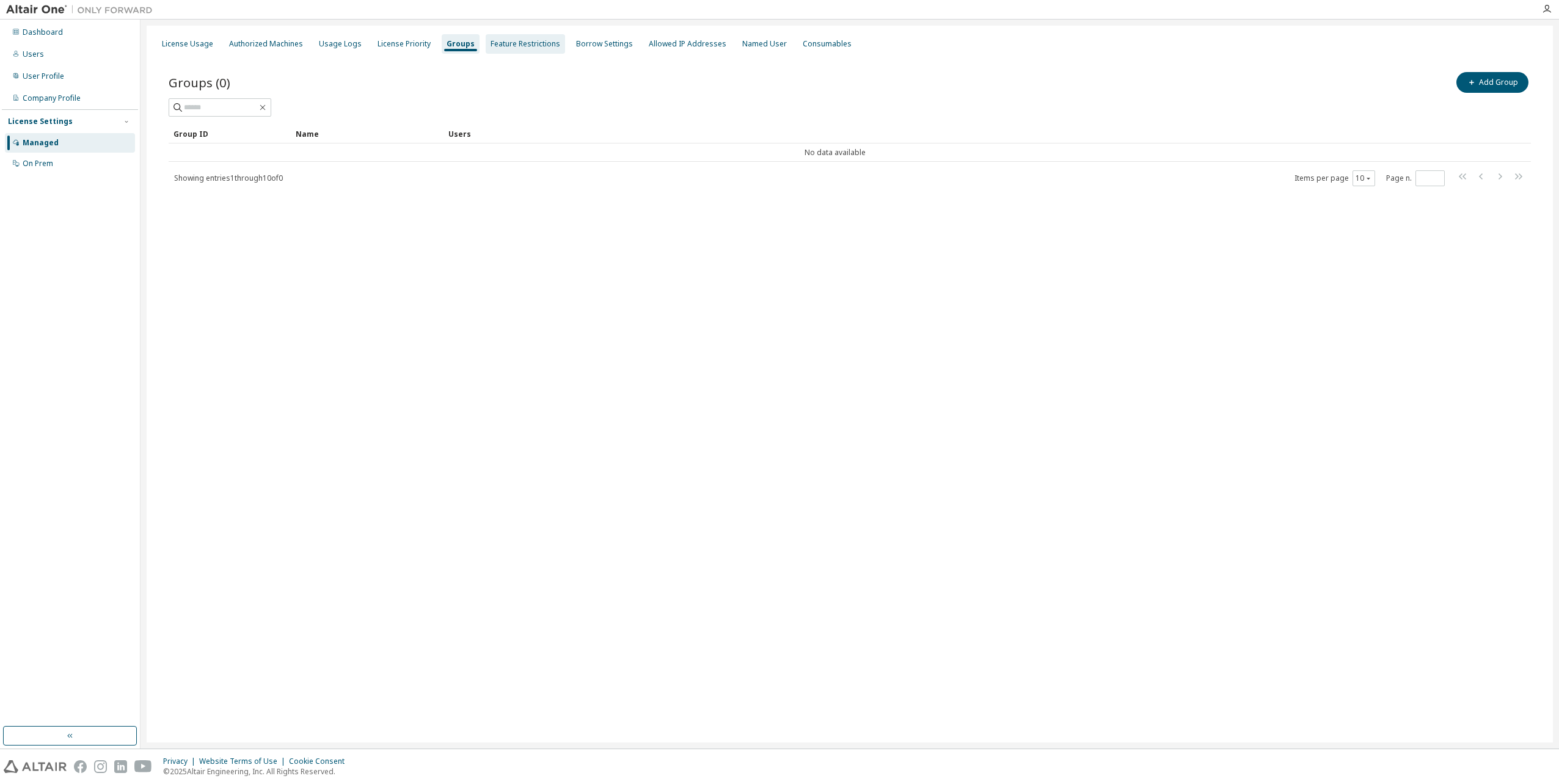
click at [515, 44] on div "Feature Restrictions" at bounding box center [525, 44] width 69 height 10
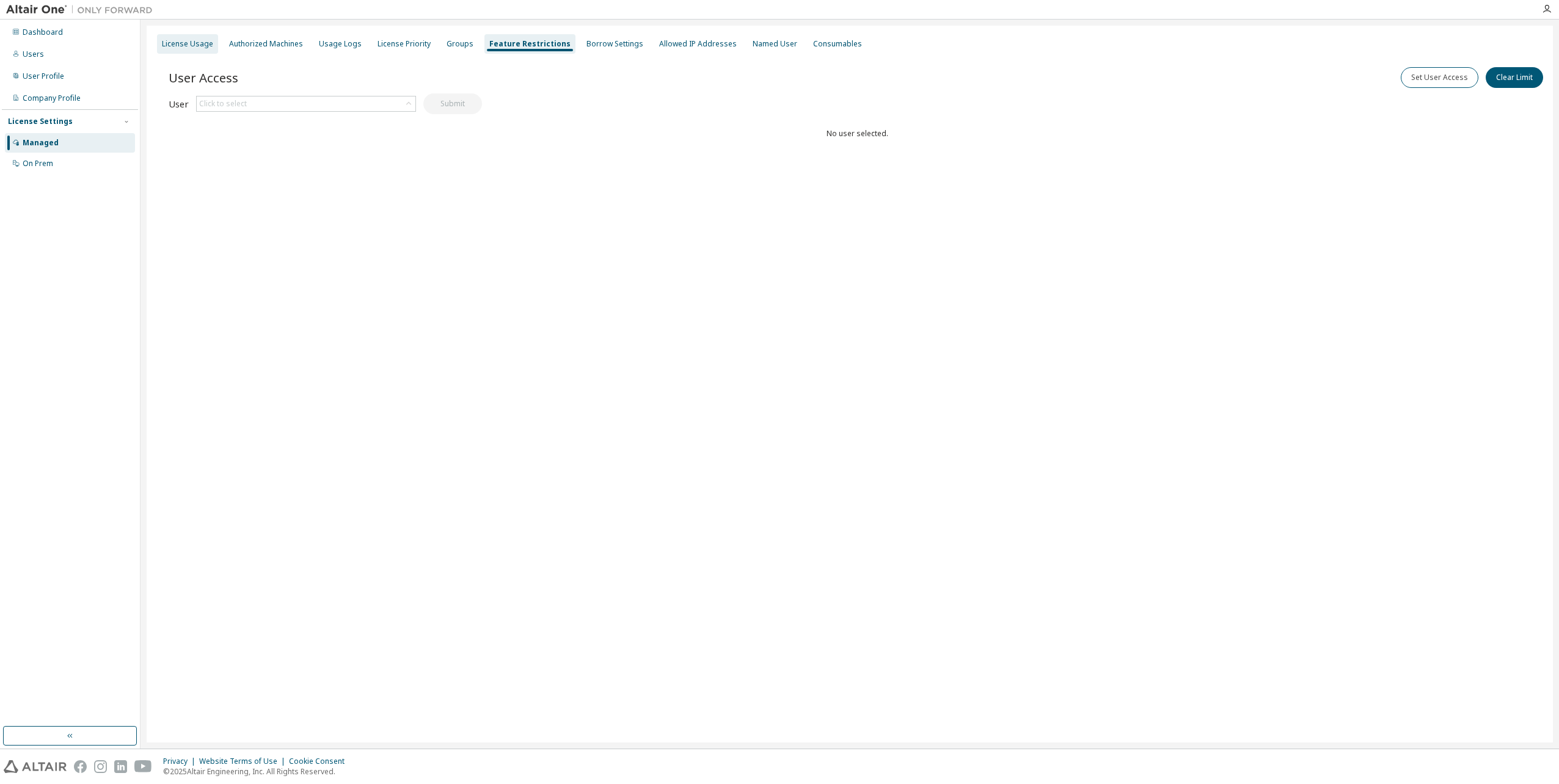
click at [205, 42] on div "License Usage" at bounding box center [187, 44] width 51 height 10
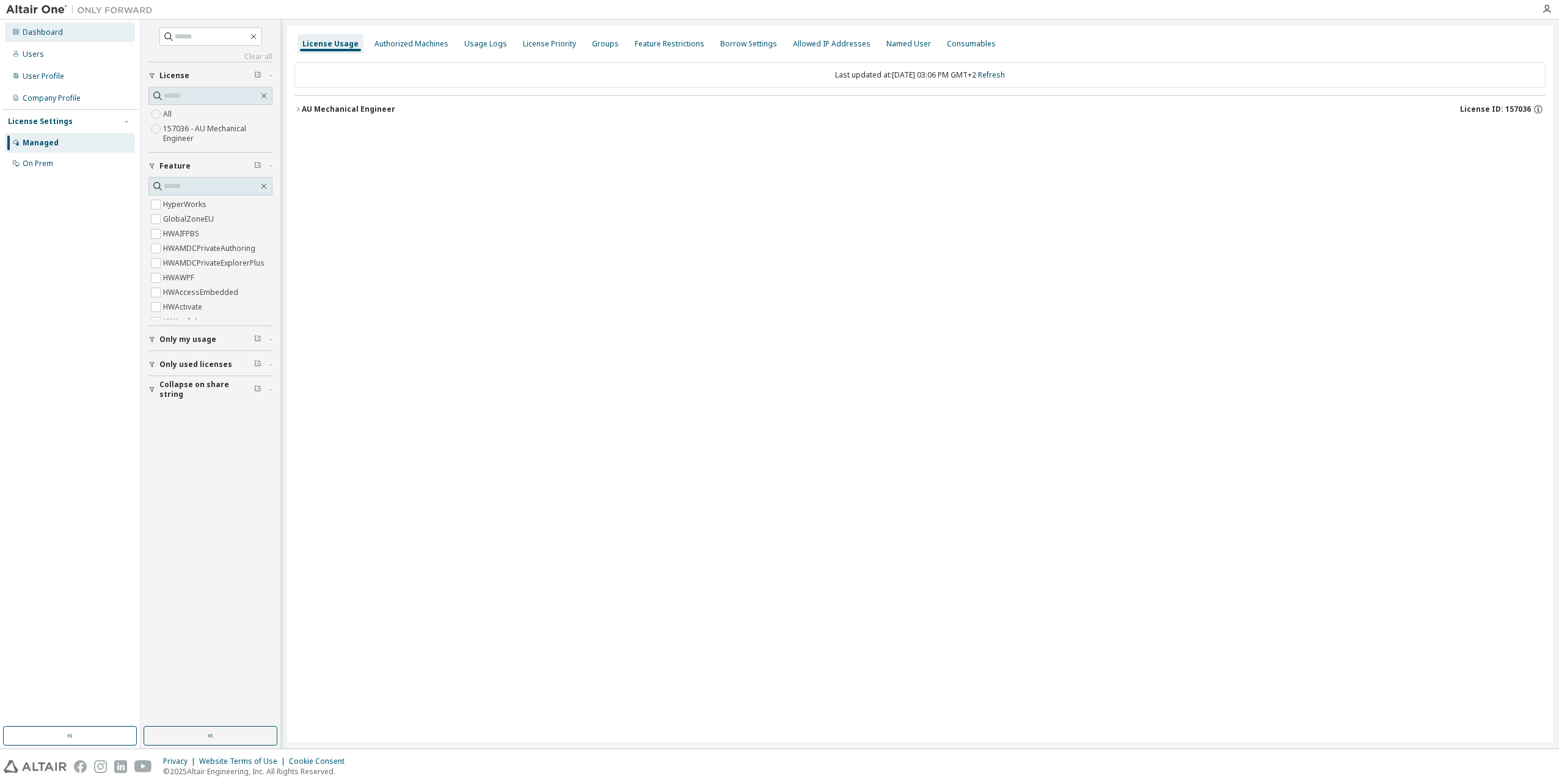
click at [72, 25] on div "Dashboard" at bounding box center [69, 33] width 130 height 20
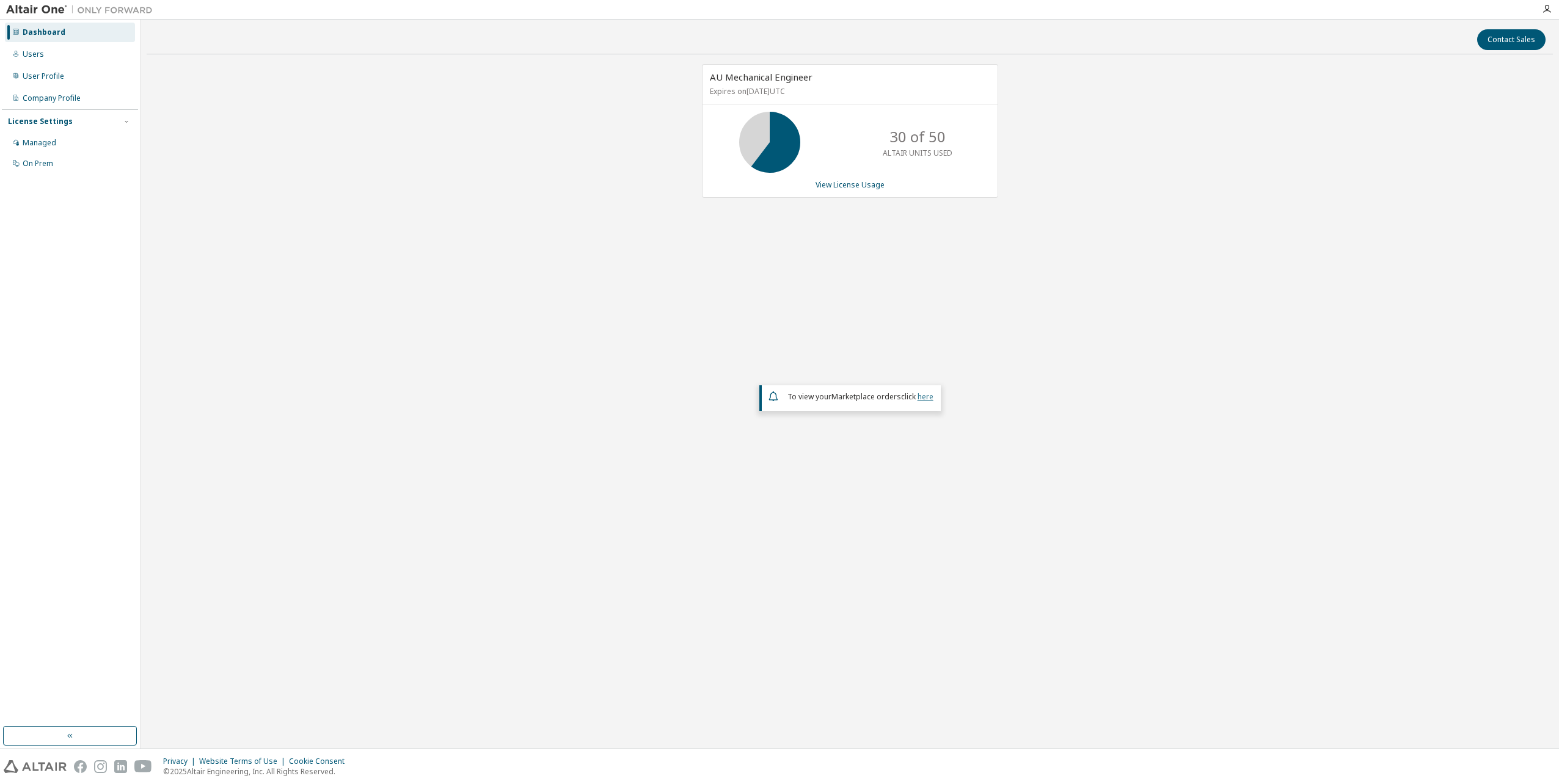
click at [925, 396] on link "here" at bounding box center [925, 396] width 16 height 11
click at [852, 184] on link "View License Usage" at bounding box center [850, 184] width 69 height 11
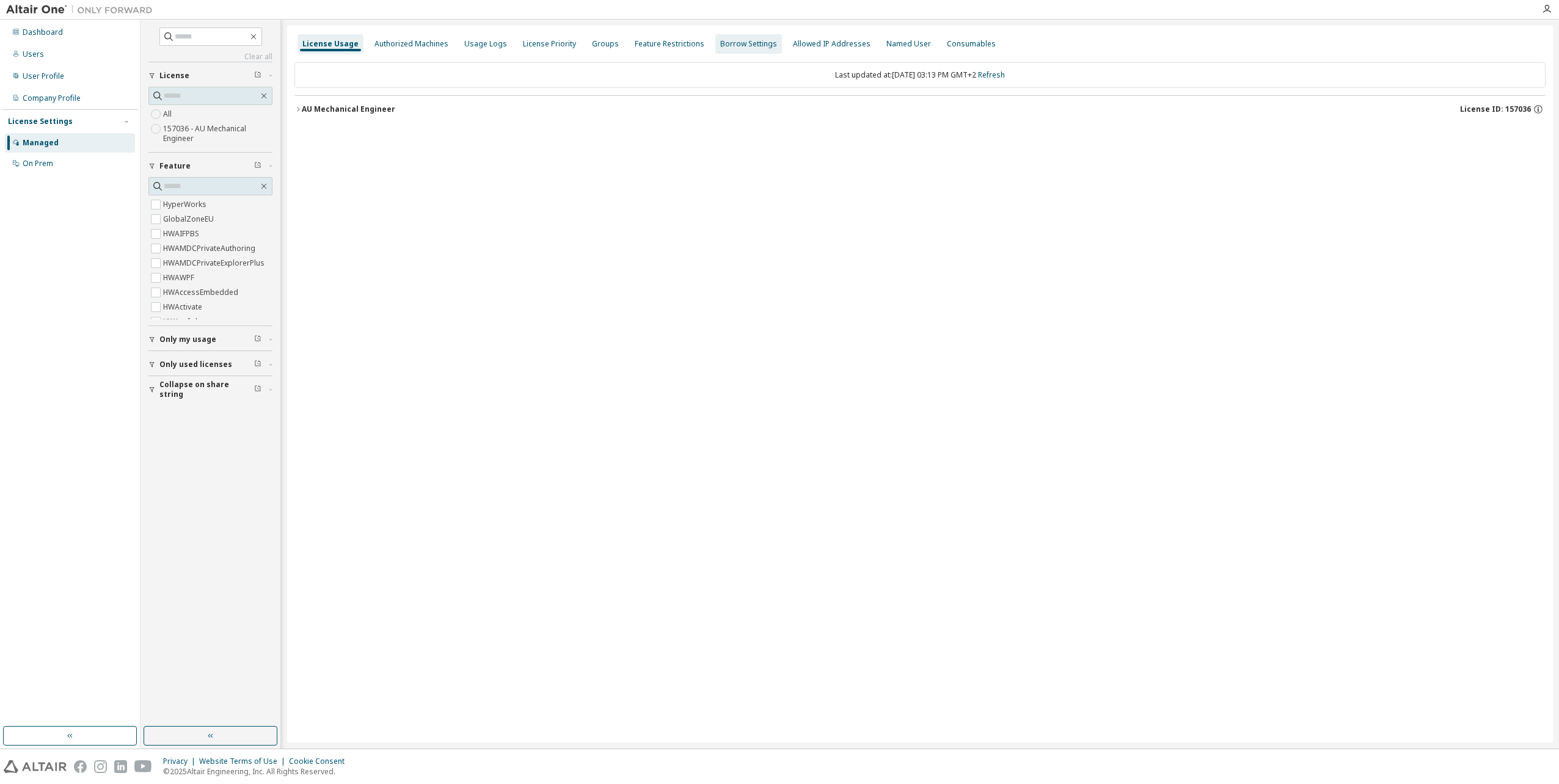
click at [742, 48] on div "Borrow Settings" at bounding box center [748, 44] width 57 height 10
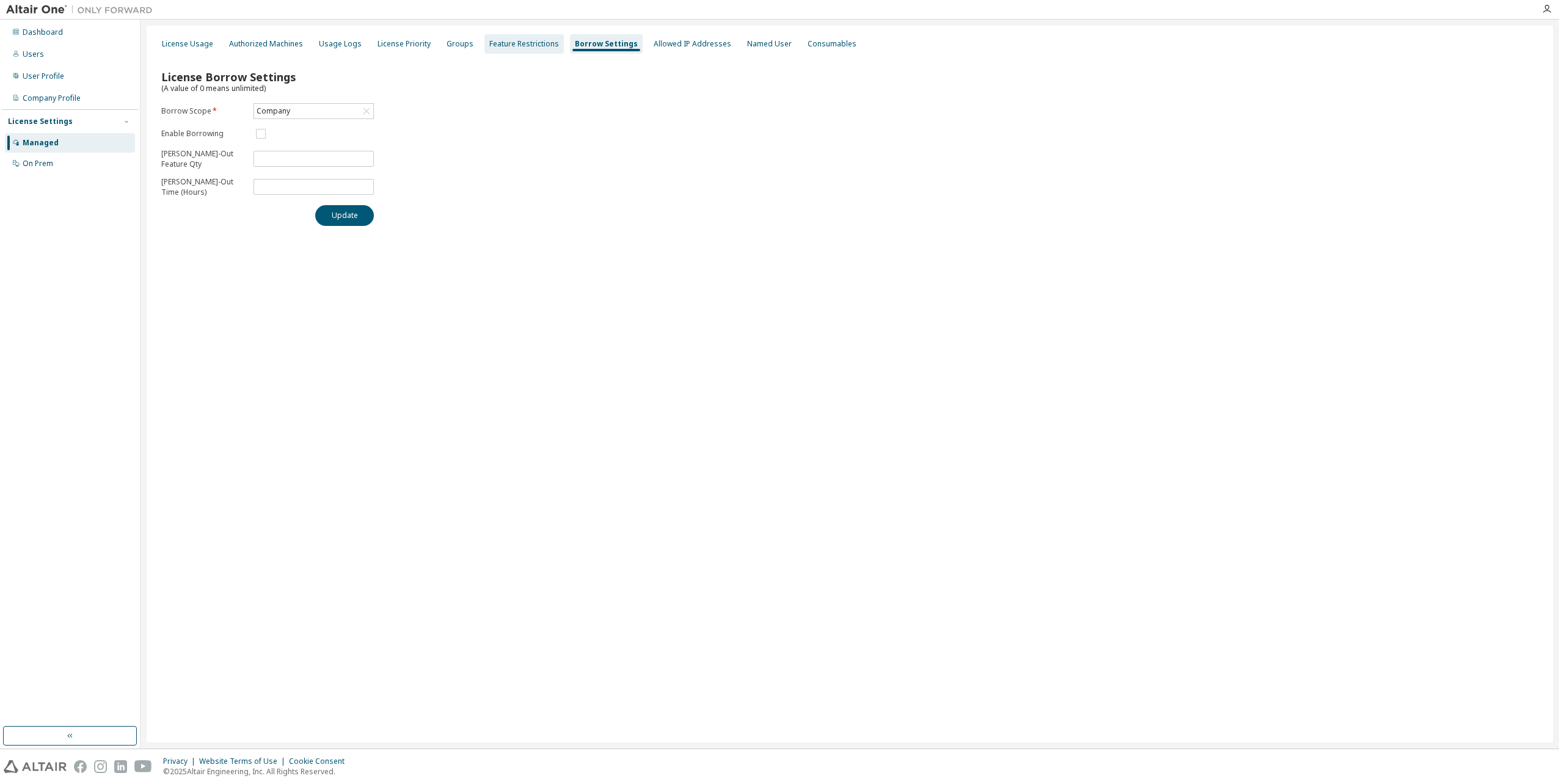
click at [537, 35] on div "Feature Restrictions" at bounding box center [523, 44] width 79 height 20
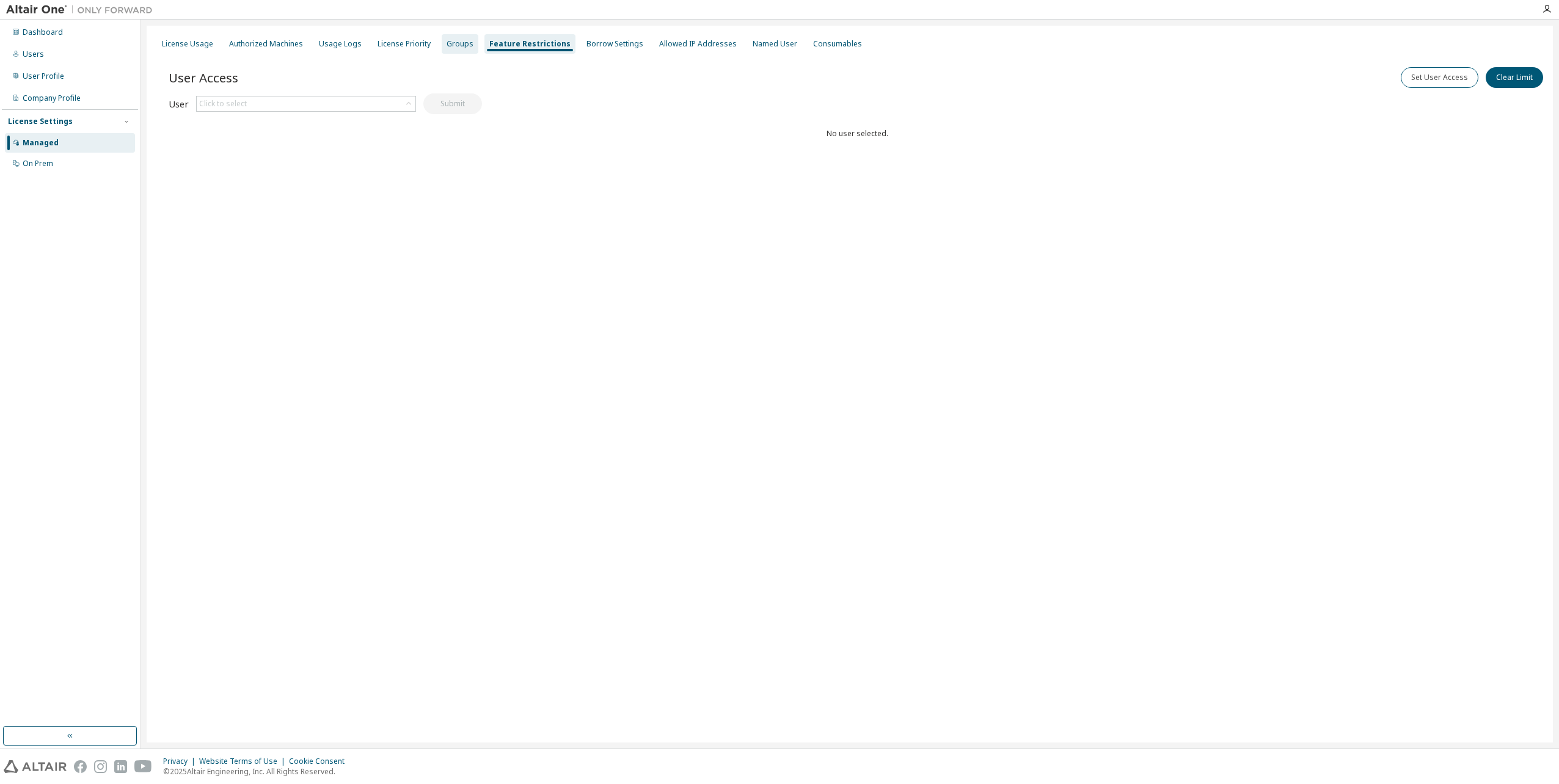
click at [445, 38] on div "Groups" at bounding box center [460, 44] width 37 height 20
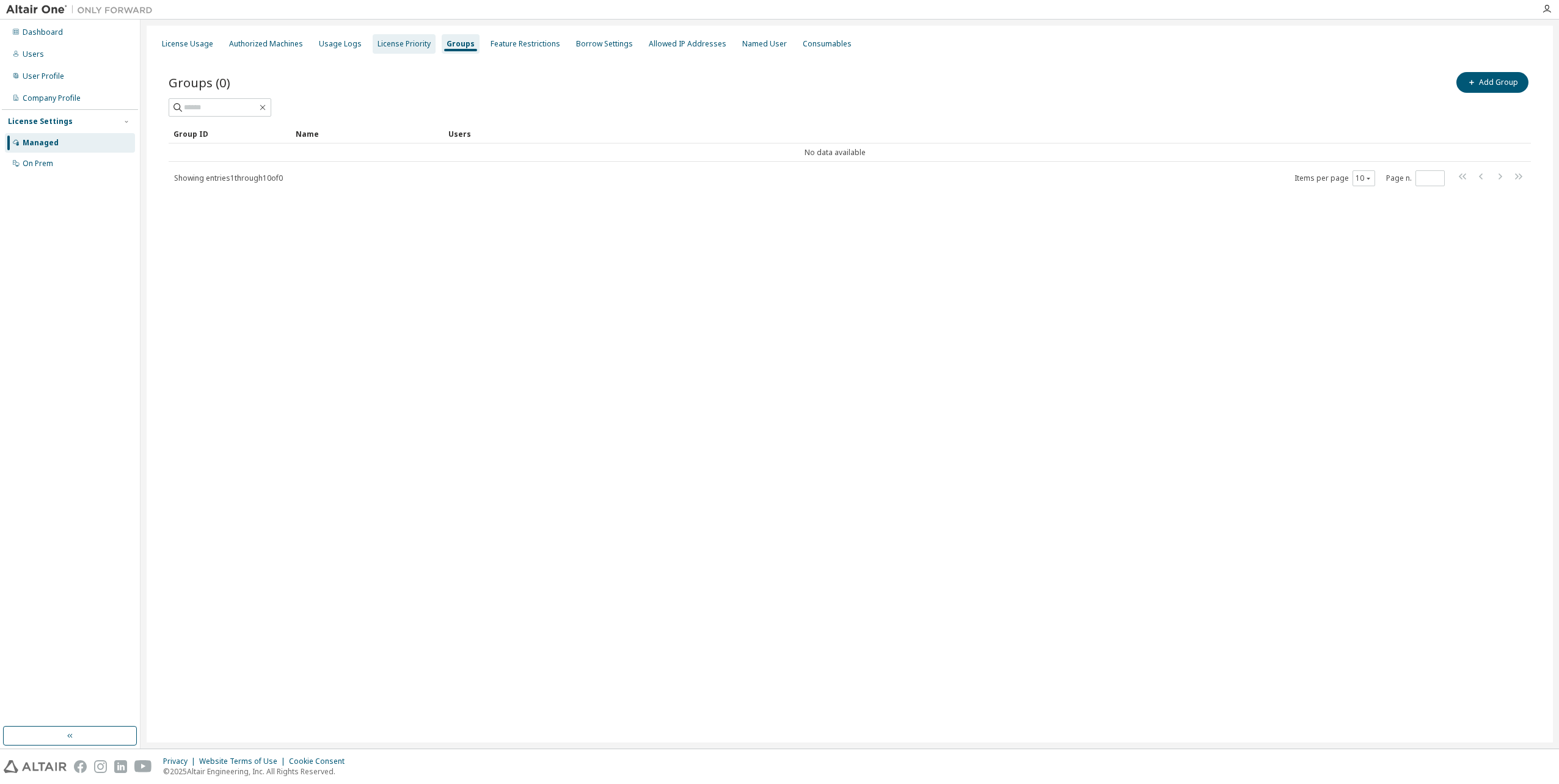
click at [398, 39] on div "License Priority" at bounding box center [403, 44] width 53 height 10
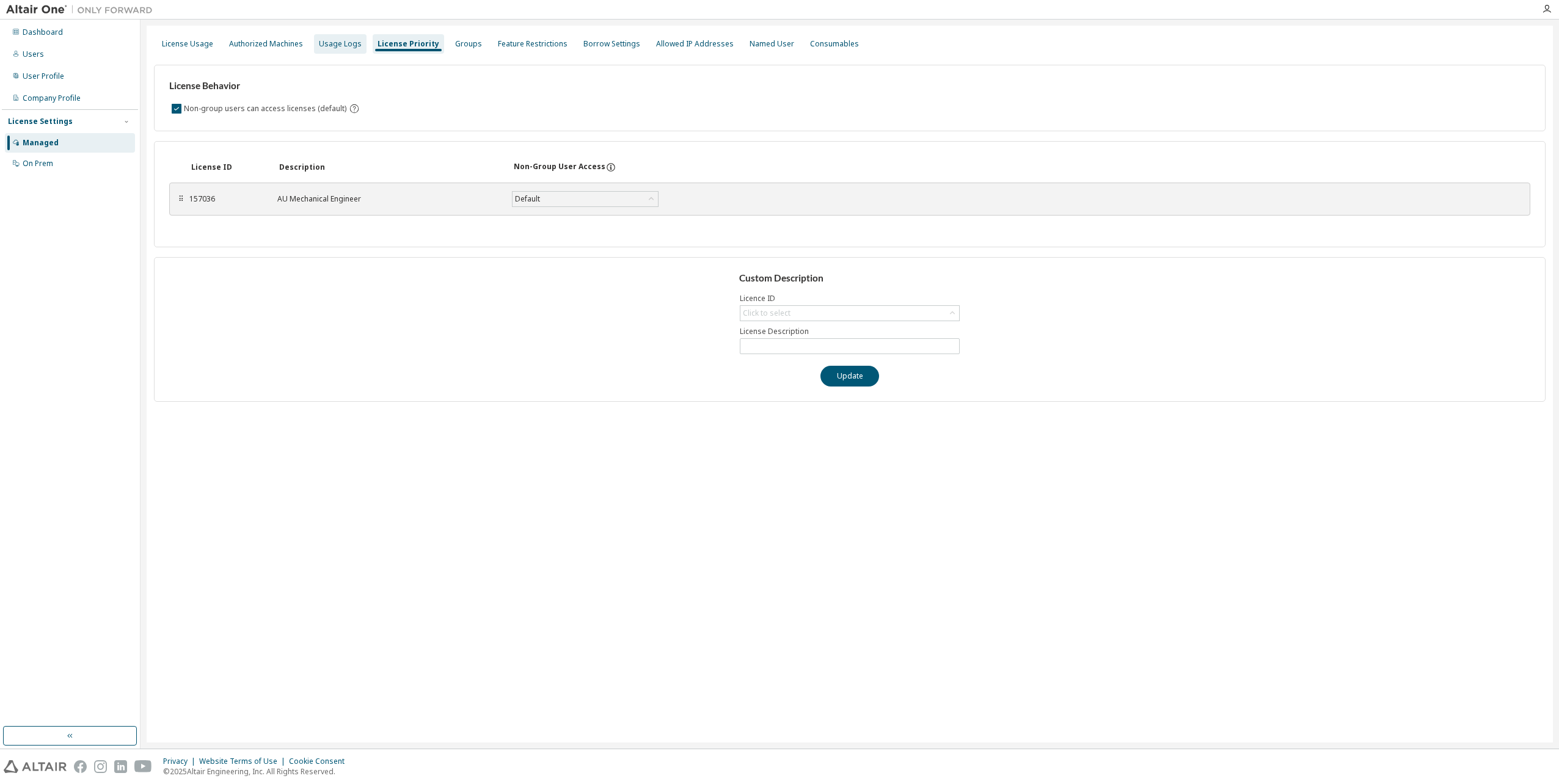
click at [339, 40] on div "Usage Logs" at bounding box center [340, 44] width 42 height 10
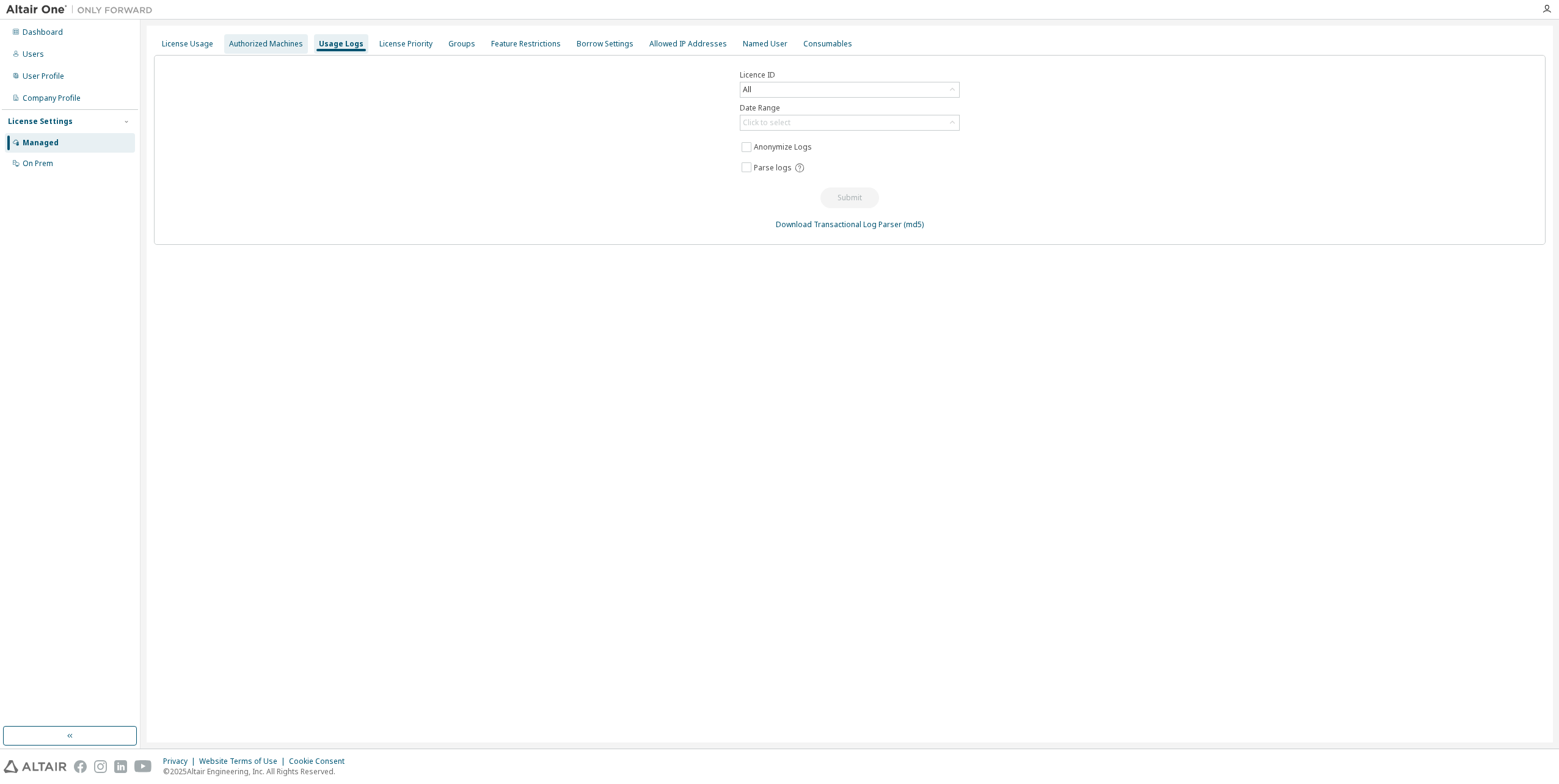
click at [255, 39] on div "Authorized Machines" at bounding box center [266, 44] width 74 height 10
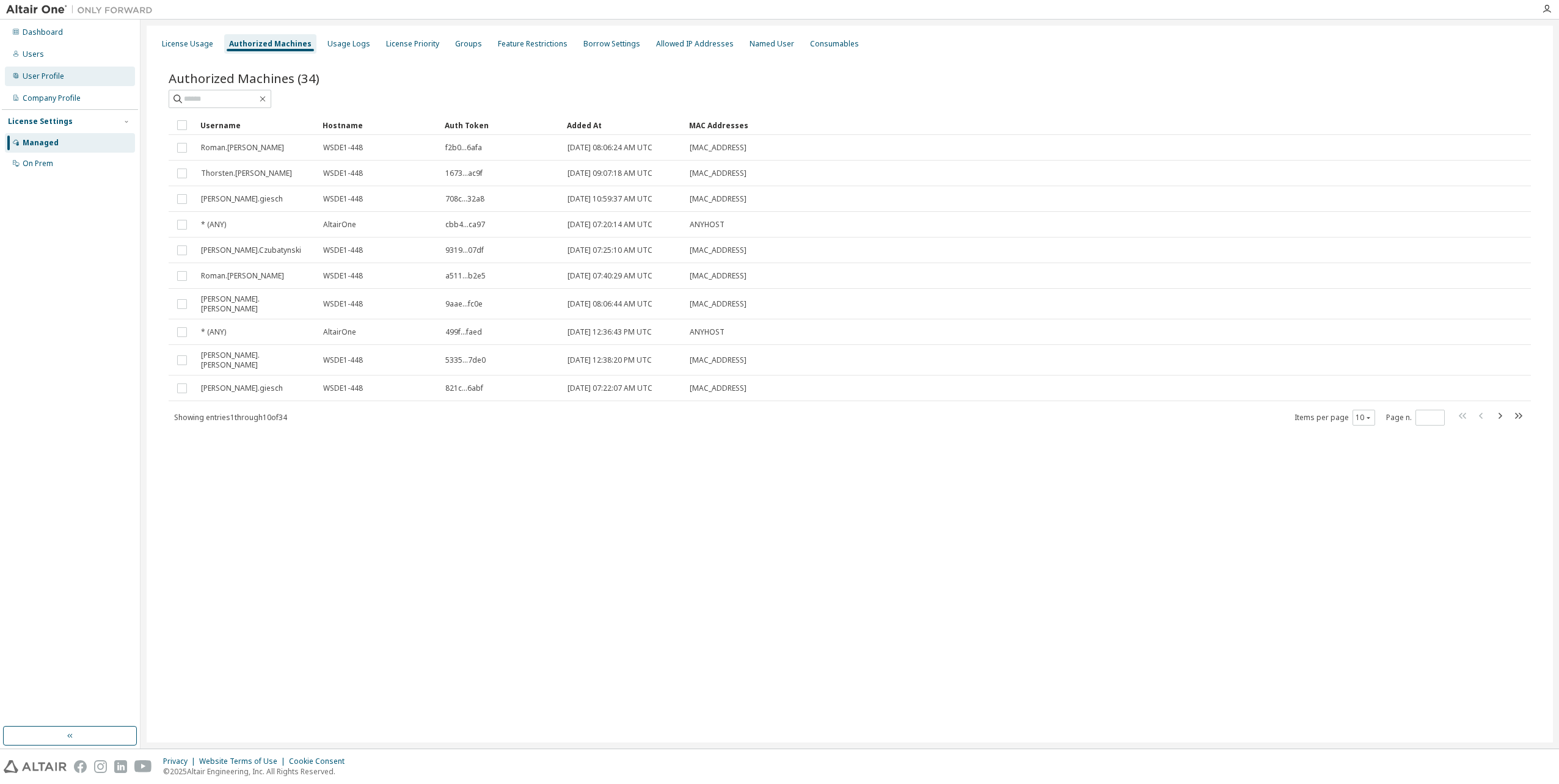
click at [28, 79] on div "User Profile" at bounding box center [43, 77] width 42 height 10
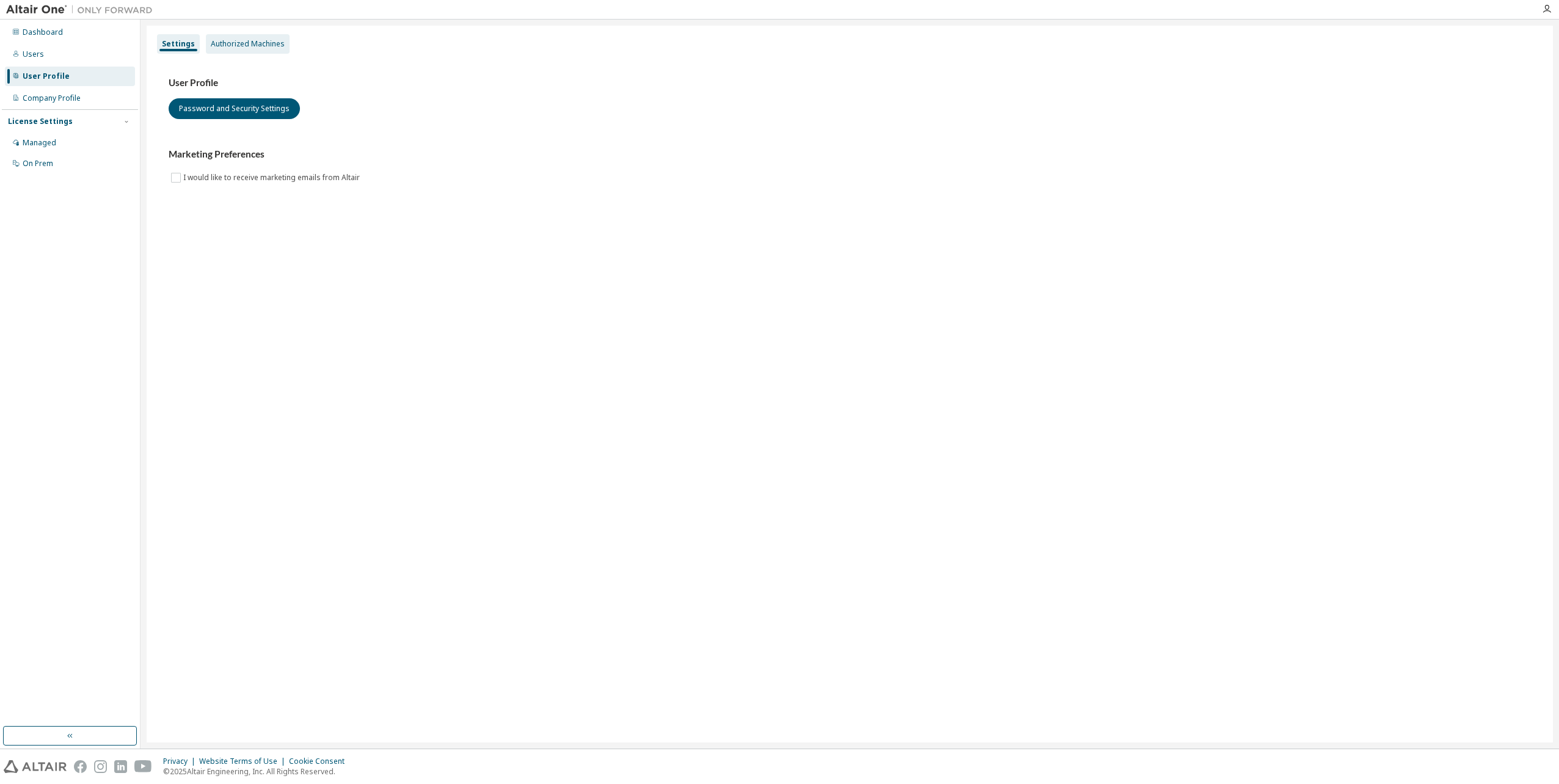
click at [244, 46] on div "Authorized Machines" at bounding box center [247, 44] width 74 height 10
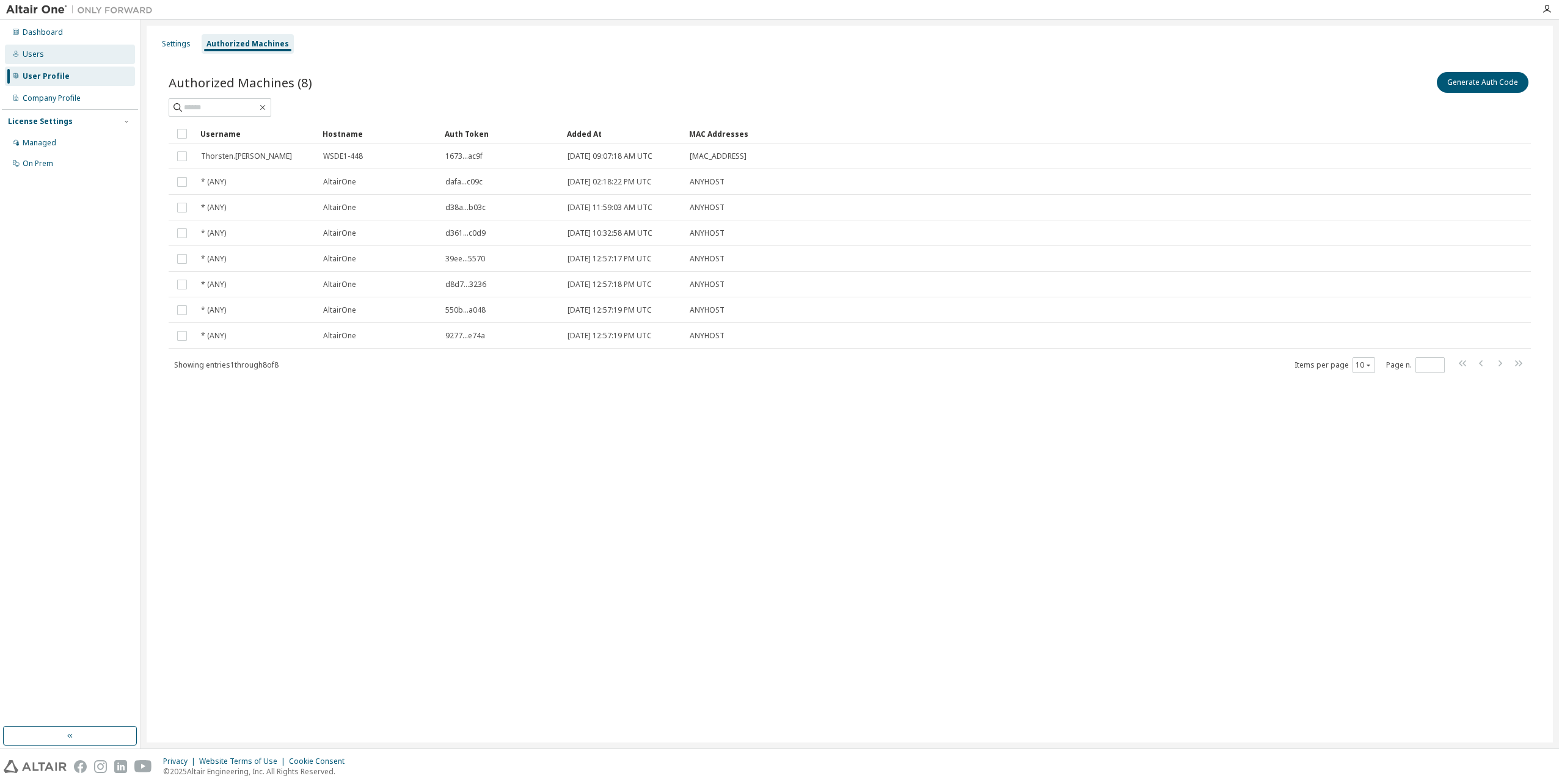
click at [36, 51] on div "Users" at bounding box center [33, 55] width 21 height 10
